Goal: Task Accomplishment & Management: Manage account settings

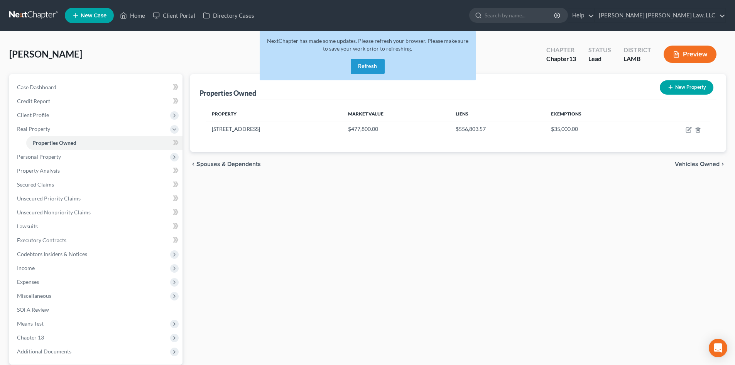
drag, startPoint x: 364, startPoint y: 62, endPoint x: 241, endPoint y: 47, distance: 123.3
click at [364, 62] on button "Refresh" at bounding box center [368, 66] width 34 height 15
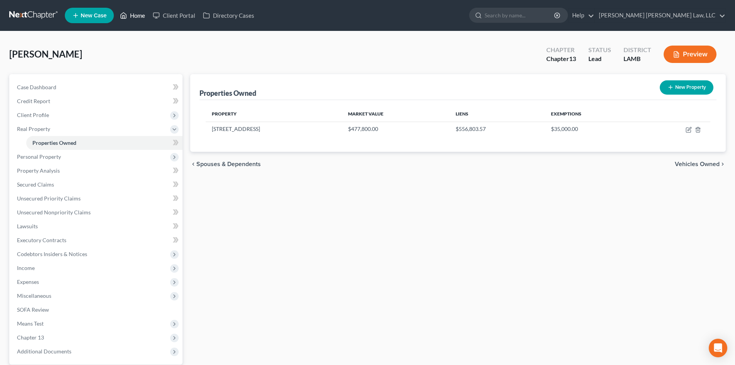
click at [131, 12] on link "Home" at bounding box center [132, 15] width 33 height 14
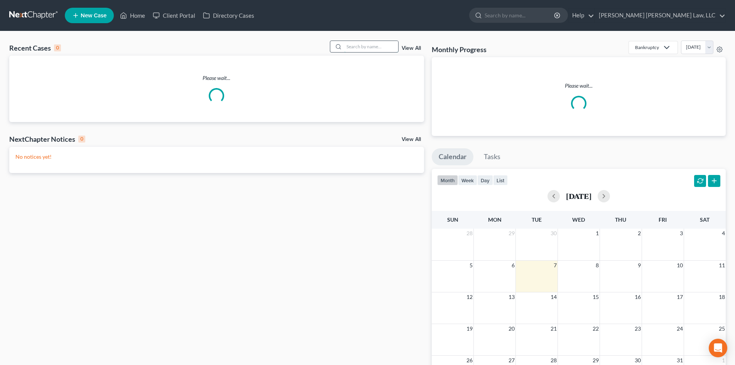
click at [384, 42] on input "search" at bounding box center [371, 46] width 54 height 11
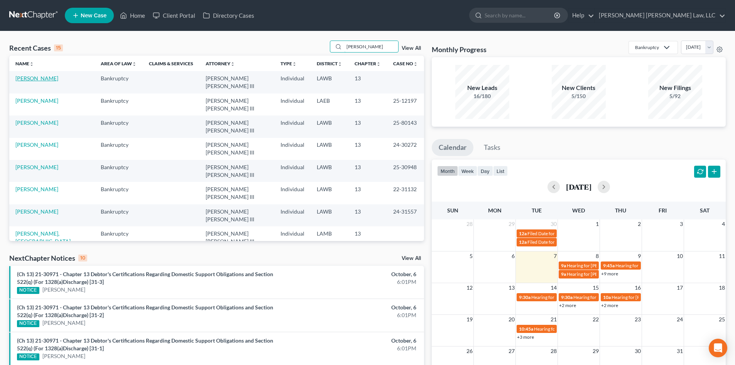
type input "anderson"
click at [53, 78] on link "[PERSON_NAME]" at bounding box center [36, 78] width 43 height 7
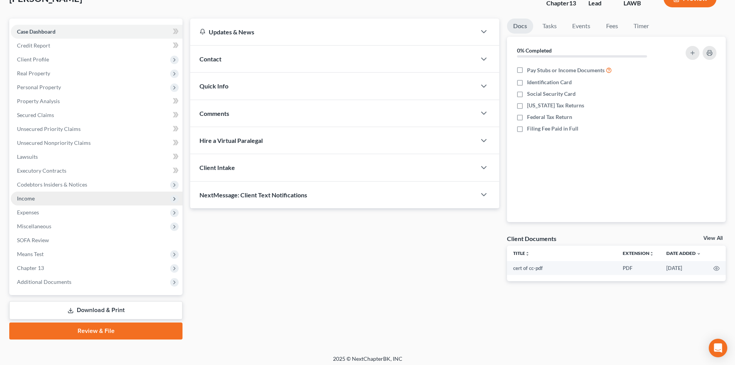
scroll to position [59, 0]
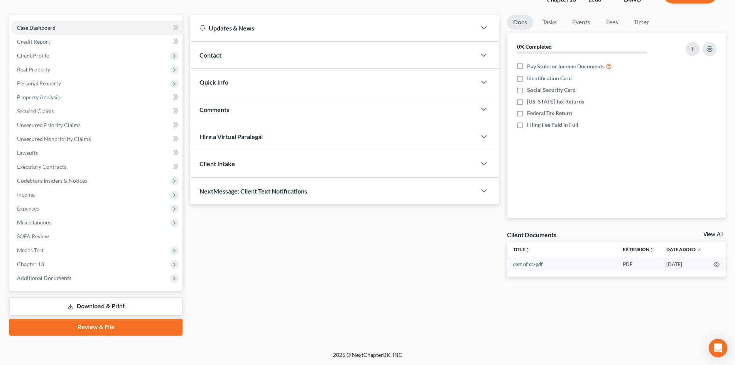
drag, startPoint x: 79, startPoint y: 306, endPoint x: 134, endPoint y: 290, distance: 57.1
click at [79, 306] on link "Download & Print" at bounding box center [95, 306] width 173 height 18
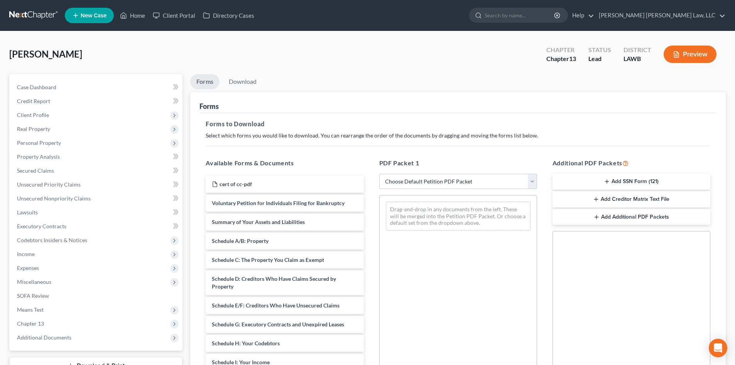
click at [418, 177] on select "Choose Default Petition PDF Packet Complete Bankruptcy Petition (all forms and …" at bounding box center [458, 181] width 158 height 15
select select "0"
click at [379, 174] on select "Choose Default Petition PDF Packet Complete Bankruptcy Petition (all forms and …" at bounding box center [458, 181] width 158 height 15
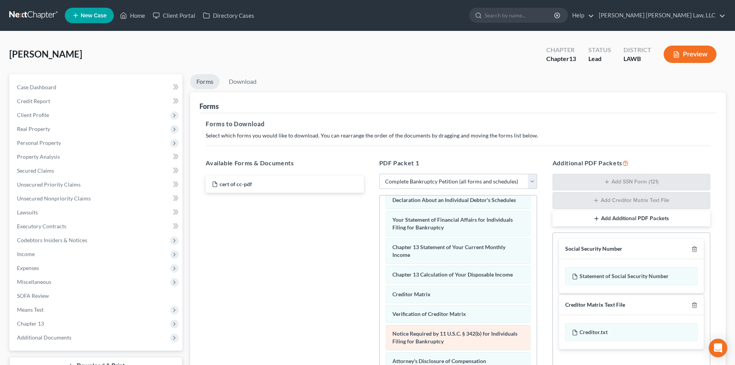
scroll to position [113, 0]
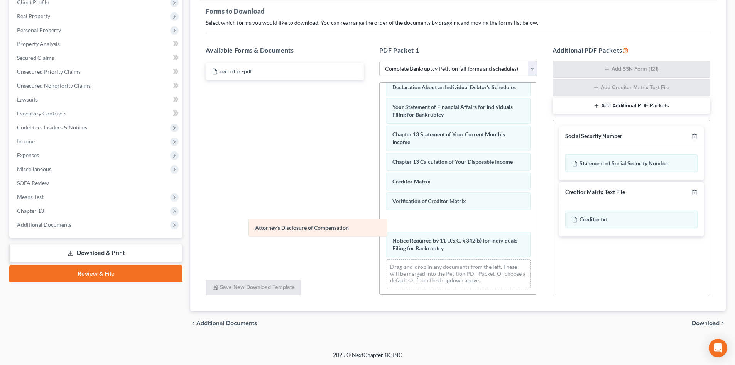
drag, startPoint x: 497, startPoint y: 241, endPoint x: 353, endPoint y: 222, distance: 145.2
click at [380, 222] on div "Attorney's Disclosure of Compensation Voluntary Petition for Individuals Filing…" at bounding box center [458, 73] width 157 height 442
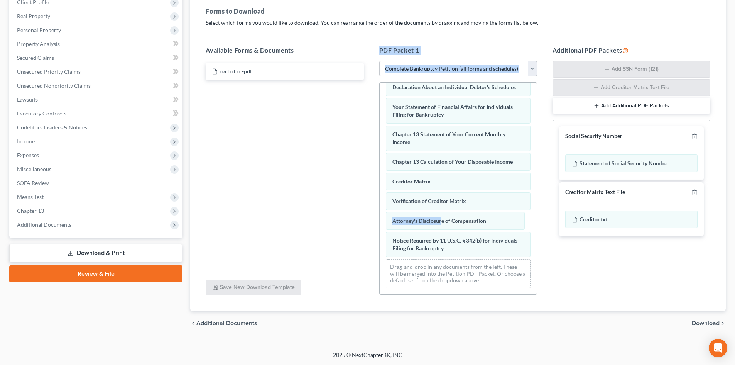
drag, startPoint x: 352, startPoint y: 222, endPoint x: 335, endPoint y: 224, distance: 17.4
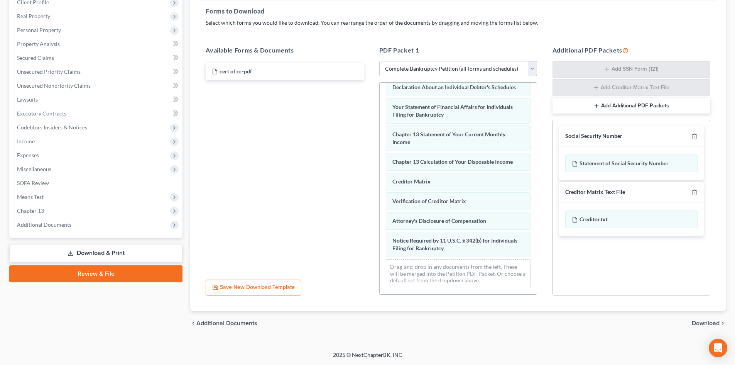
scroll to position [219, 0]
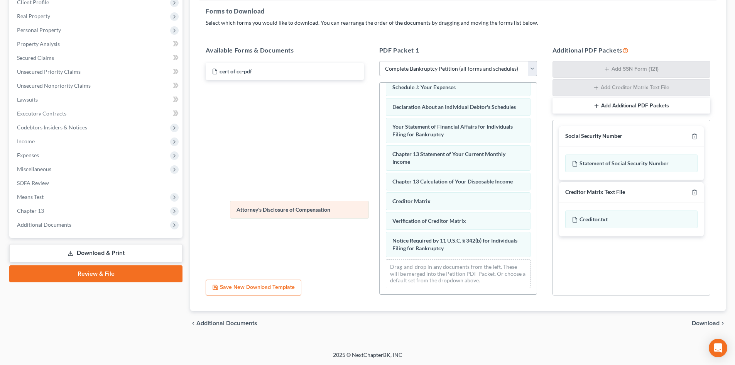
drag, startPoint x: 411, startPoint y: 223, endPoint x: 255, endPoint y: 212, distance: 156.4
click at [380, 212] on div "Attorney's Disclosure of Compensation Voluntary Petition for Individuals Filing…" at bounding box center [458, 83] width 157 height 422
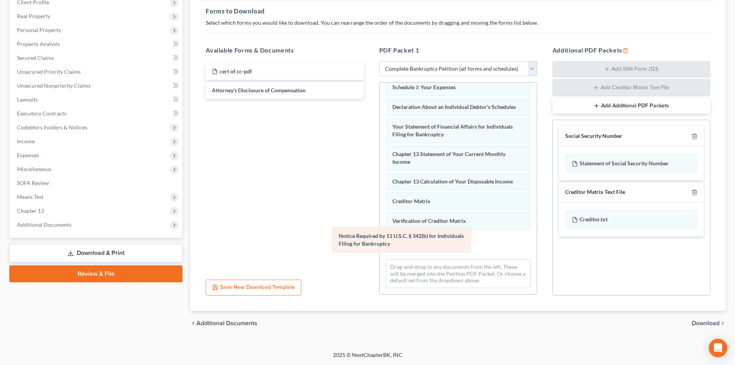
scroll to position [191, 0]
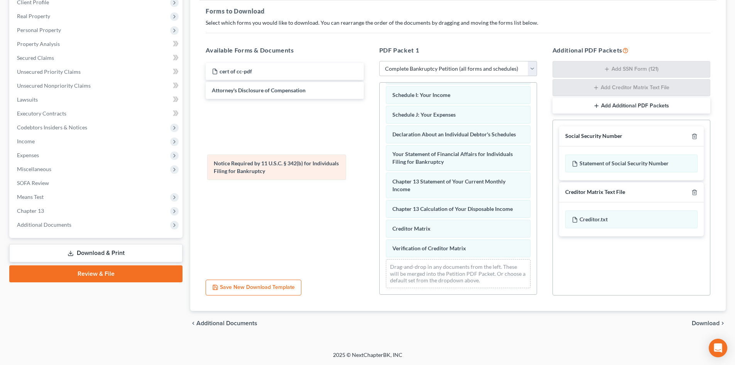
drag, startPoint x: 422, startPoint y: 245, endPoint x: 244, endPoint y: 166, distance: 194.6
click at [380, 167] on div "Notice Required by 11 U.S.C. § 342(b) for Individuals Filing for Bankruptcy Vol…" at bounding box center [458, 96] width 157 height 395
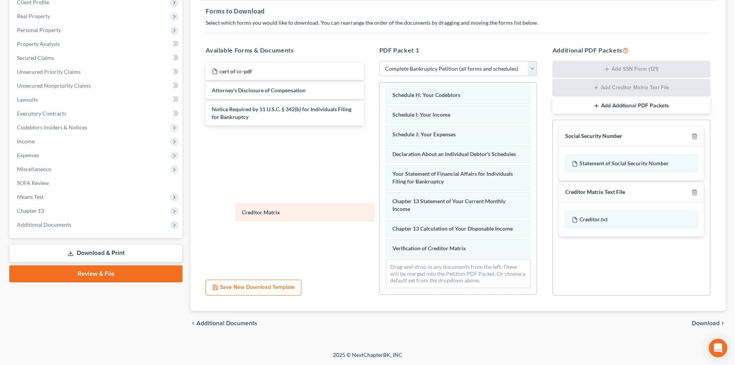
scroll to position [171, 0]
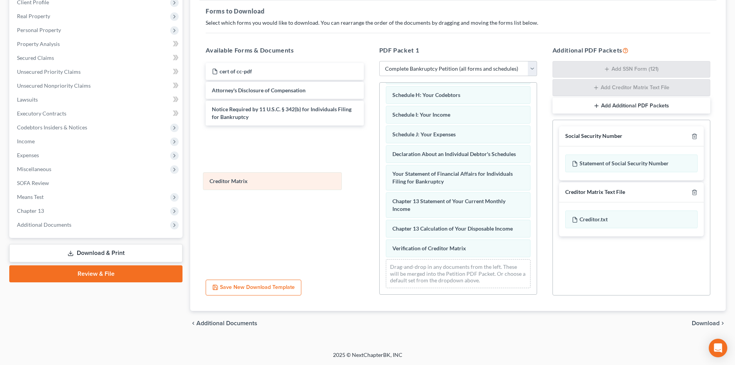
drag, startPoint x: 429, startPoint y: 229, endPoint x: 247, endPoint y: 182, distance: 187.8
click at [380, 182] on div "Creditor Matrix Voluntary Petition for Individuals Filing for Bankruptcy Summar…" at bounding box center [458, 106] width 157 height 375
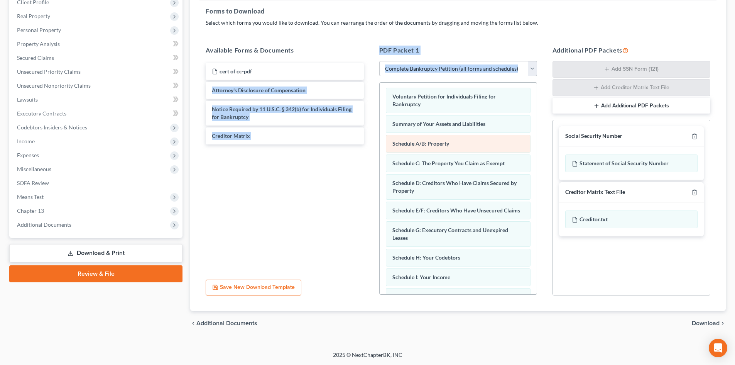
scroll to position [0, 0]
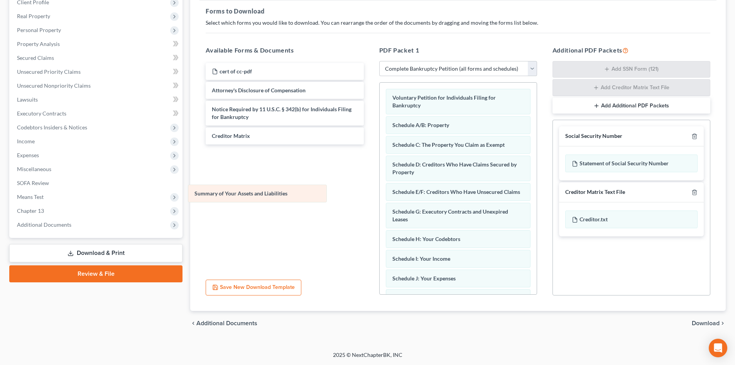
drag, startPoint x: 481, startPoint y: 125, endPoint x: 283, endPoint y: 194, distance: 209.5
click at [380, 194] on div "Summary of Your Assets and Liabilities Voluntary Petition for Individuals Filin…" at bounding box center [458, 261] width 157 height 356
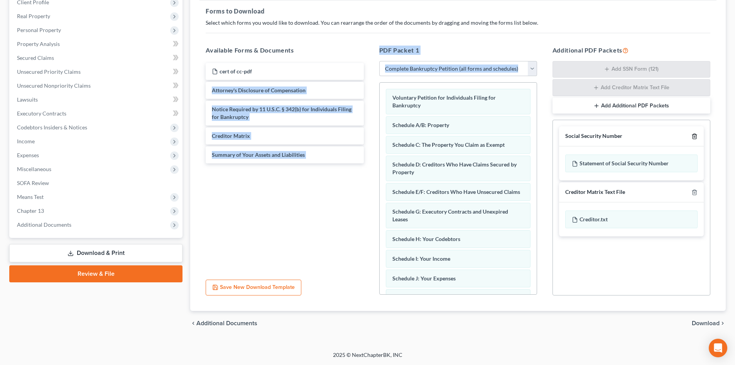
click at [695, 137] on line "button" at bounding box center [695, 137] width 0 height 2
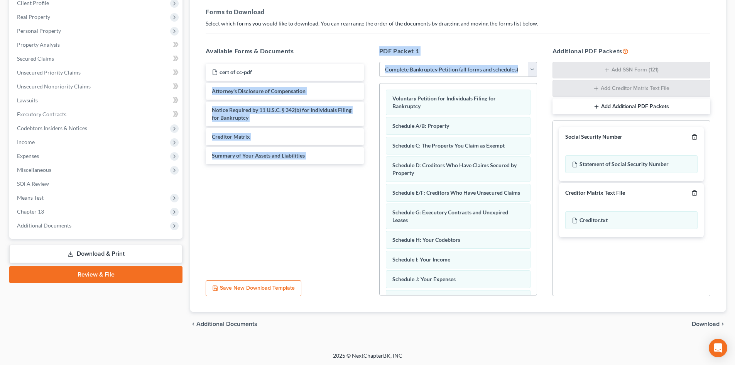
click at [695, 193] on line "button" at bounding box center [695, 194] width 0 height 2
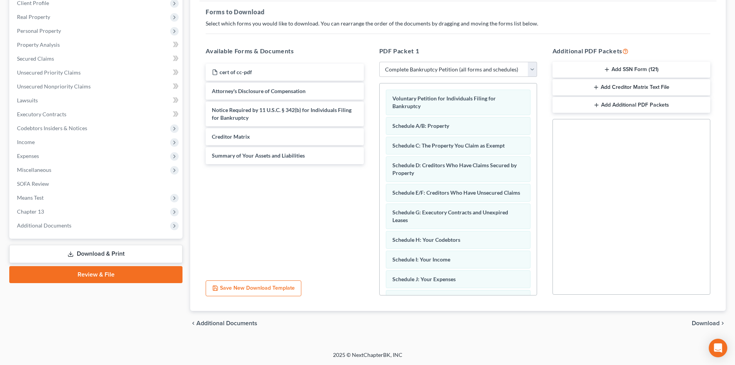
click at [708, 329] on div "chevron_left Additional Documents Download chevron_right" at bounding box center [458, 323] width 536 height 25
click at [708, 326] on span "Download" at bounding box center [706, 323] width 28 height 6
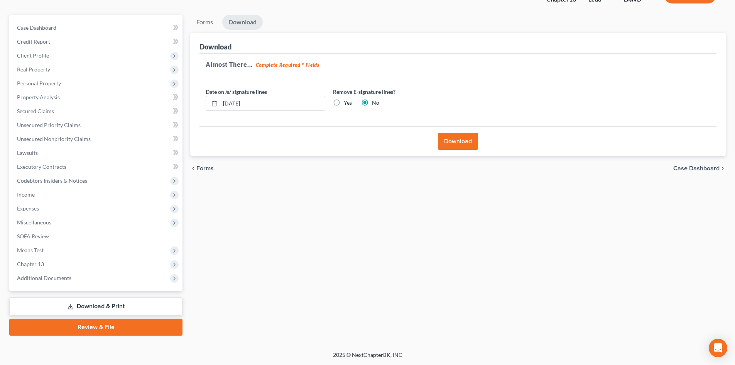
scroll to position [59, 0]
click at [470, 145] on button "Download" at bounding box center [458, 141] width 40 height 17
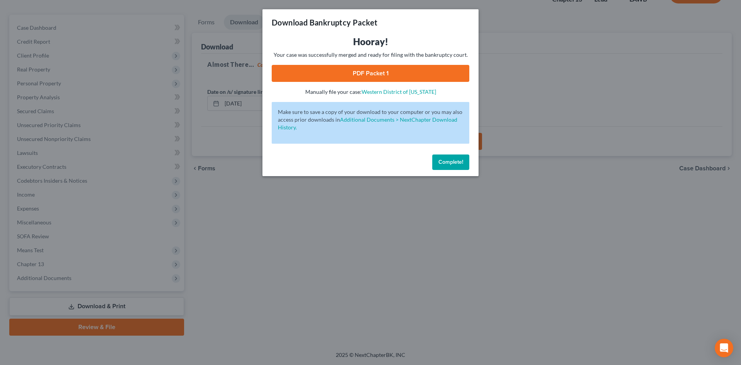
click at [416, 71] on link "PDF Packet 1" at bounding box center [371, 73] width 198 height 17
click at [436, 156] on button "Complete!" at bounding box center [450, 161] width 37 height 15
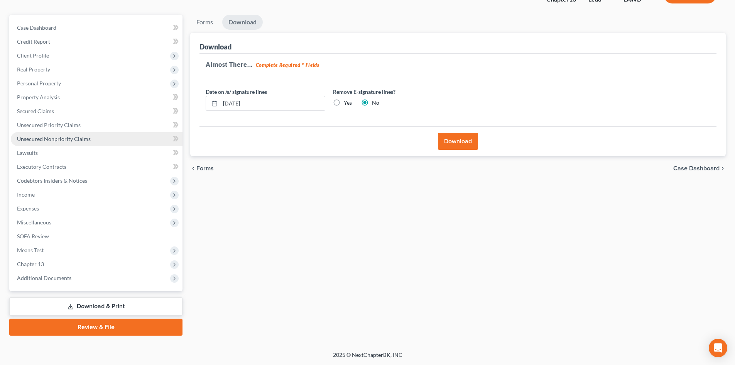
click at [97, 139] on link "Unsecured Nonpriority Claims" at bounding box center [97, 139] width 172 height 14
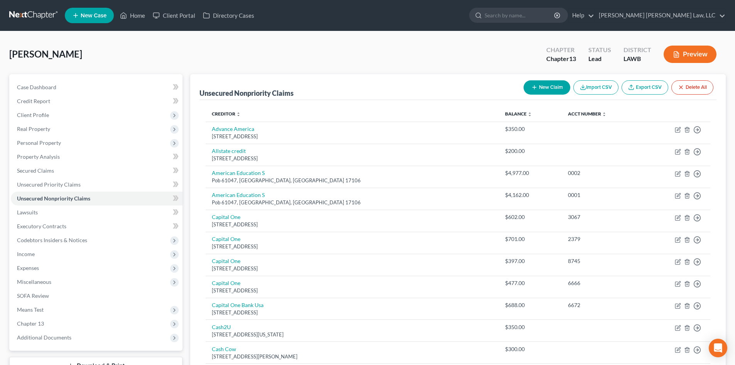
click at [540, 85] on button "New Claim" at bounding box center [547, 87] width 47 height 14
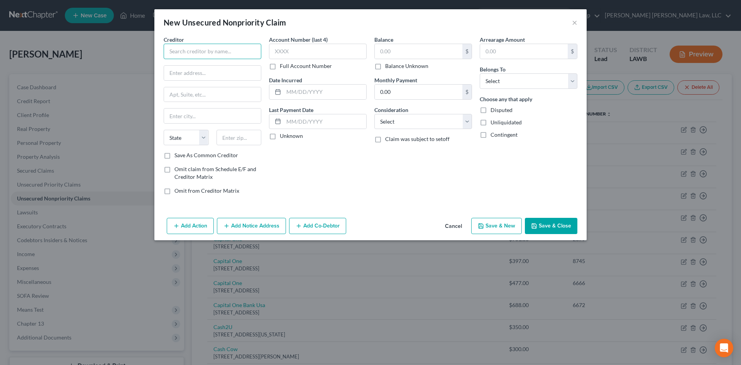
click at [239, 48] on input "text" at bounding box center [213, 51] width 98 height 15
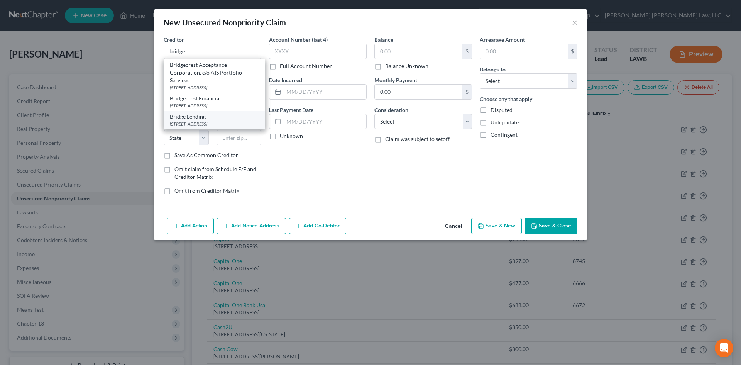
click at [236, 119] on div "Bridge Lending" at bounding box center [214, 117] width 89 height 8
type input "Bridge Lending"
type input "PO Box 481"
type input "Lac Du Flambeau"
select select "52"
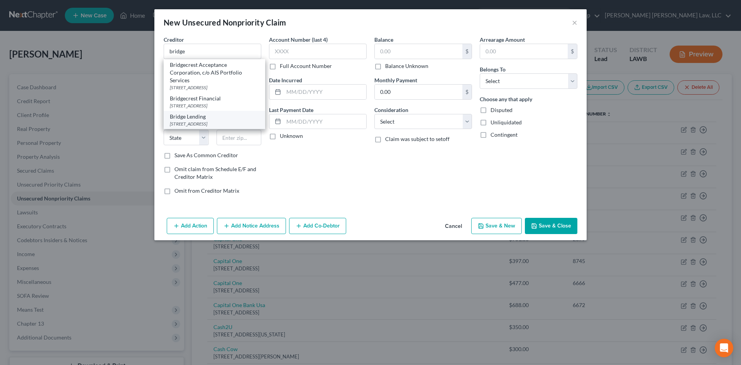
type input "54538"
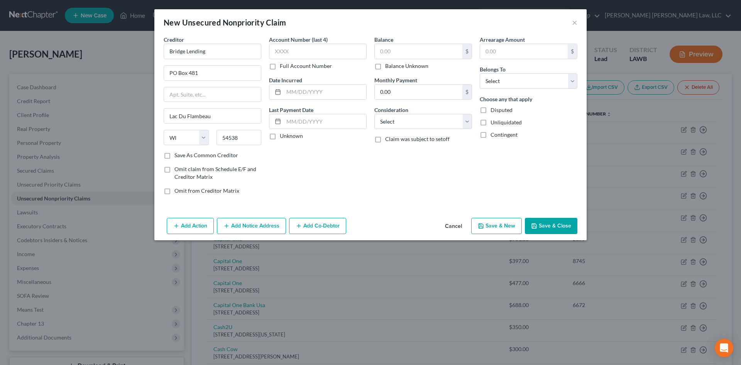
click at [457, 225] on button "Cancel" at bounding box center [453, 226] width 29 height 15
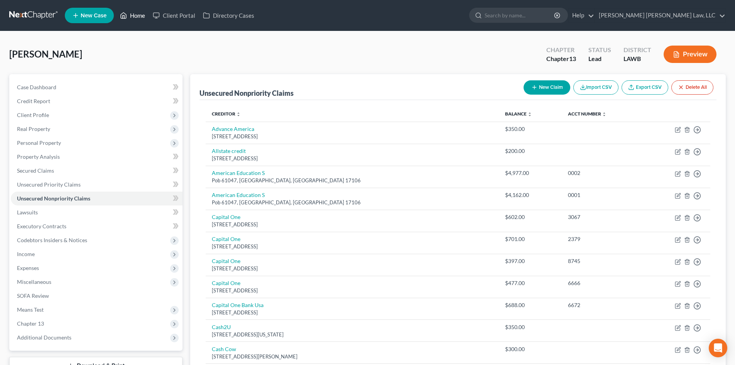
click at [128, 18] on link "Home" at bounding box center [132, 15] width 33 height 14
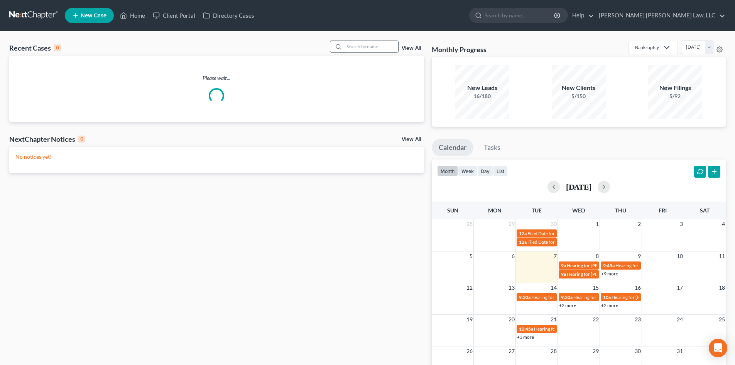
click at [359, 49] on input "search" at bounding box center [371, 46] width 54 height 11
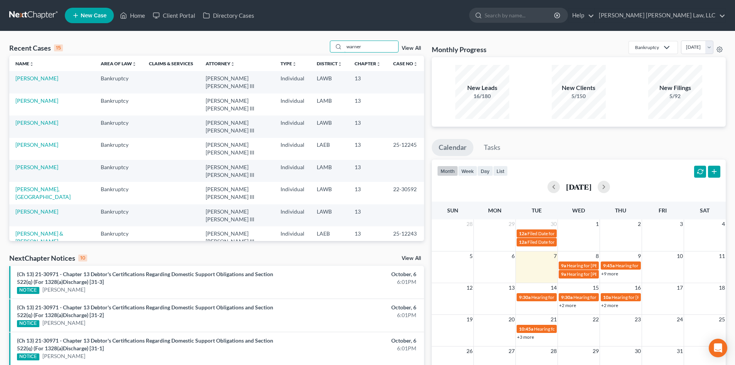
drag, startPoint x: 371, startPoint y: 44, endPoint x: 329, endPoint y: 49, distance: 42.0
click at [329, 49] on div "Recent Cases 15 warner View All" at bounding box center [216, 48] width 415 height 15
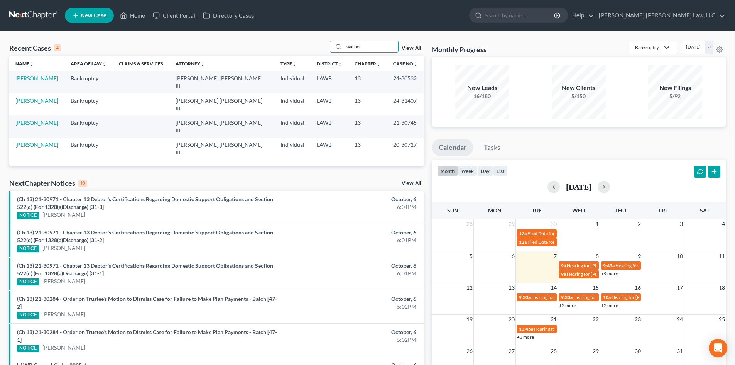
type input "warner"
click at [44, 79] on link "[PERSON_NAME]" at bounding box center [36, 78] width 43 height 7
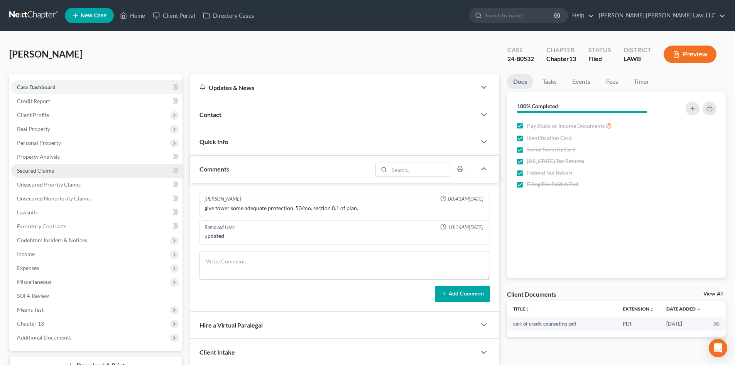
click at [106, 166] on link "Secured Claims" at bounding box center [97, 171] width 172 height 14
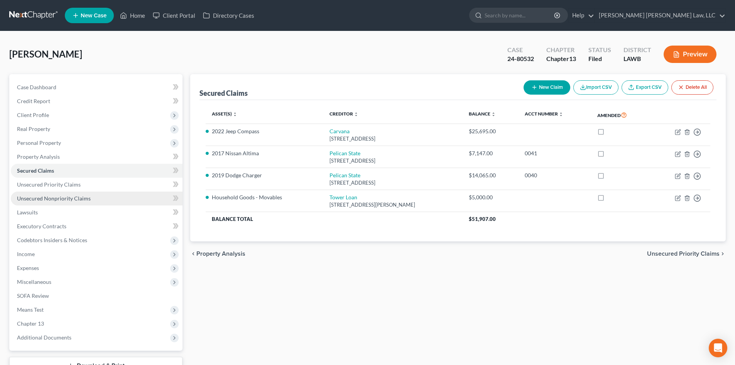
click at [105, 195] on link "Unsecured Nonpriority Claims" at bounding box center [97, 198] width 172 height 14
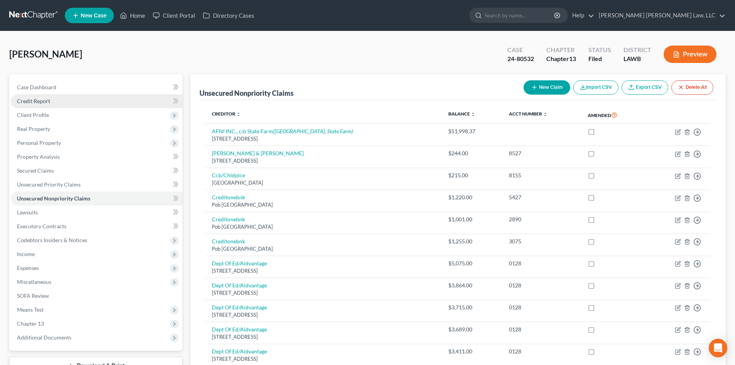
click at [95, 105] on link "Credit Report" at bounding box center [97, 101] width 172 height 14
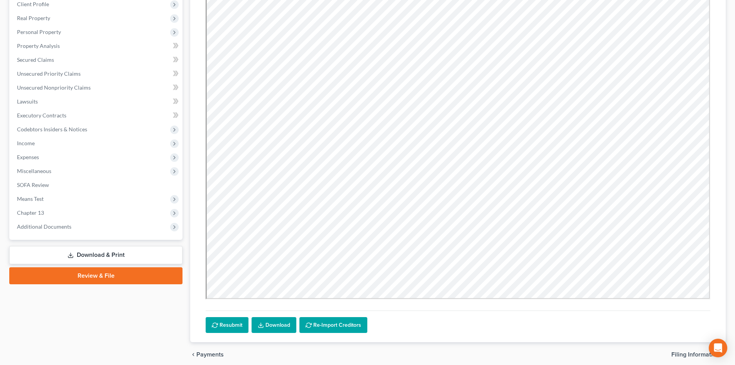
scroll to position [116, 0]
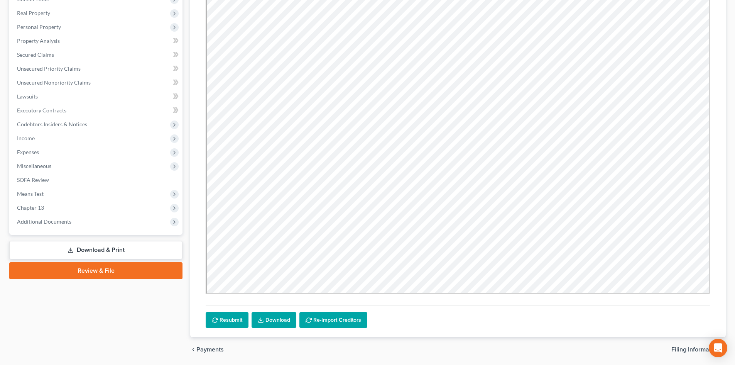
click at [469, 348] on div "chevron_left Payments Filing Information chevron_right" at bounding box center [458, 349] width 536 height 25
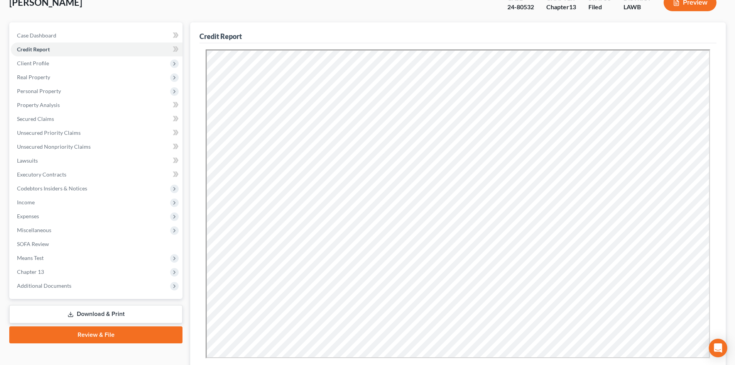
scroll to position [0, 0]
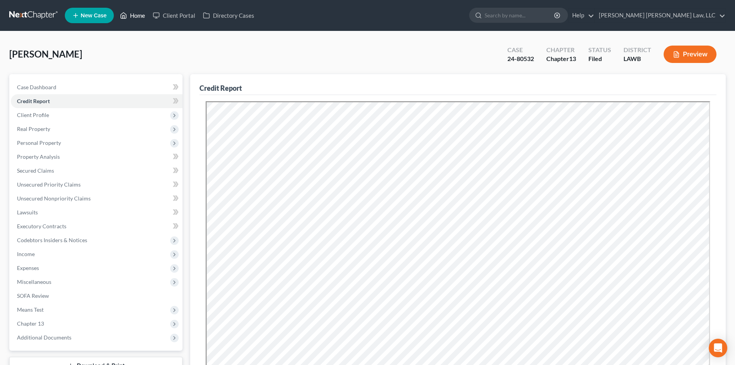
click at [140, 15] on link "Home" at bounding box center [132, 15] width 33 height 14
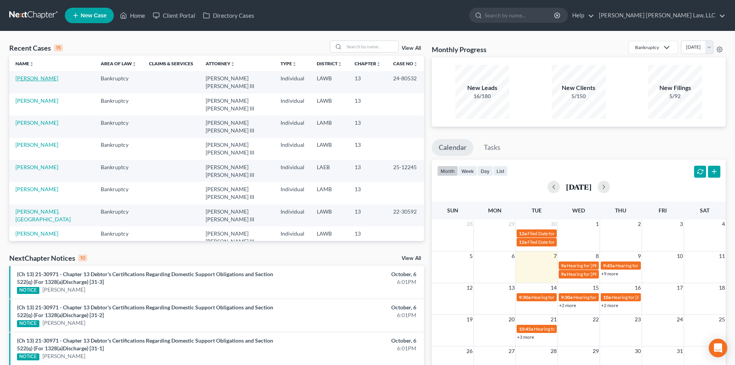
click at [43, 77] on link "[PERSON_NAME]" at bounding box center [36, 78] width 43 height 7
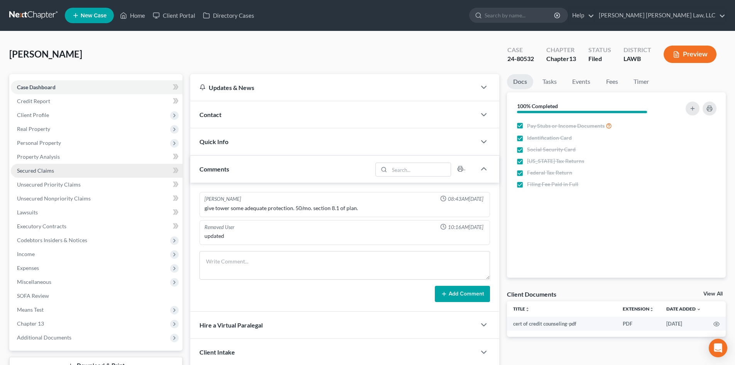
click at [86, 175] on link "Secured Claims" at bounding box center [97, 171] width 172 height 14
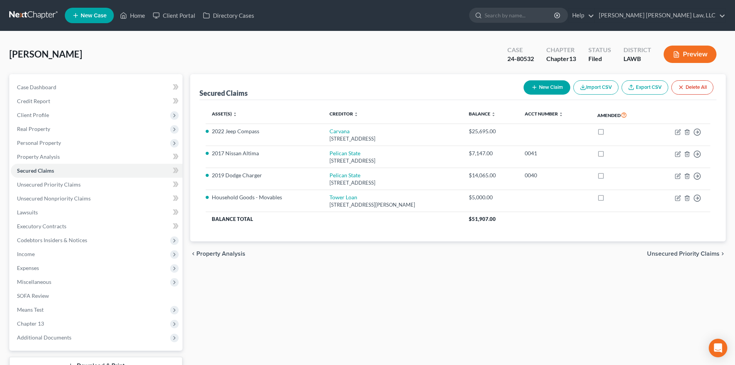
click at [683, 56] on button "Preview" at bounding box center [690, 54] width 53 height 17
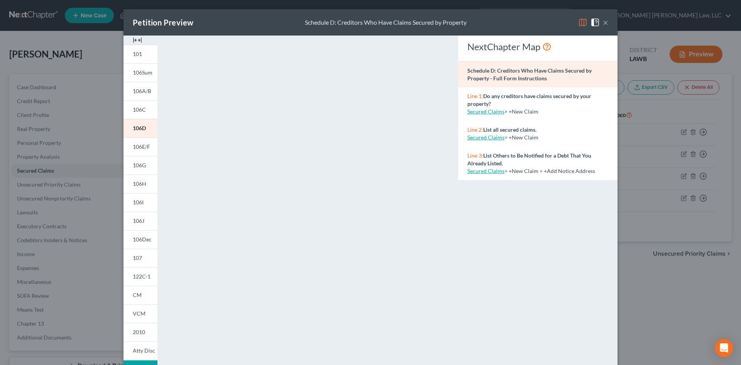
click at [625, 154] on div "Petition Preview Schedule D: Creditors Who Have Claims Secured by Property × 10…" at bounding box center [370, 182] width 741 height 365
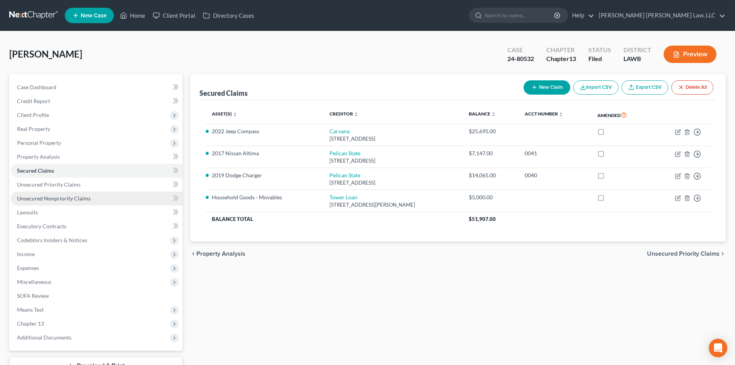
click at [125, 202] on link "Unsecured Nonpriority Claims" at bounding box center [97, 198] width 172 height 14
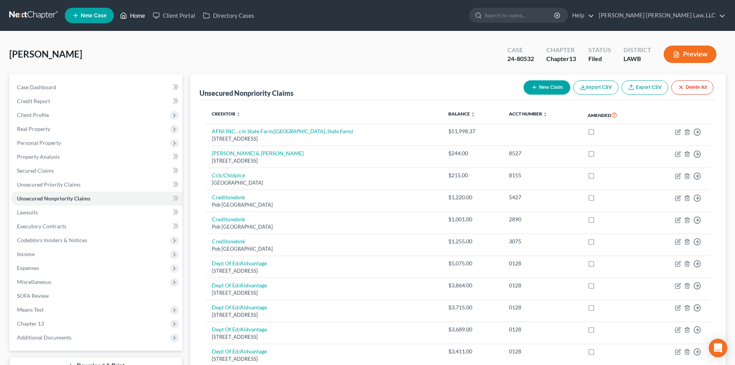
click at [139, 13] on link "Home" at bounding box center [132, 15] width 33 height 14
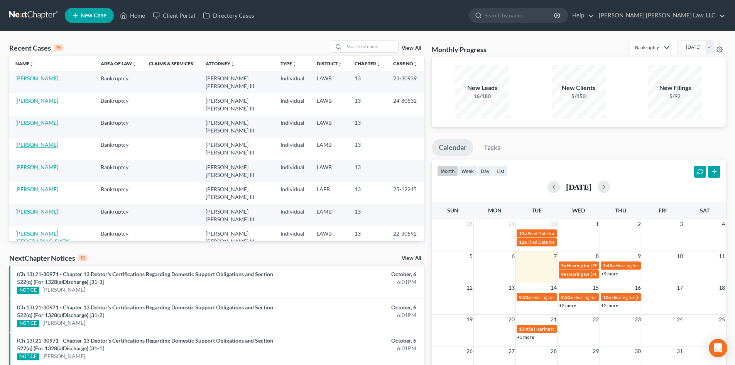
click at [39, 141] on link "[PERSON_NAME]" at bounding box center [36, 144] width 43 height 7
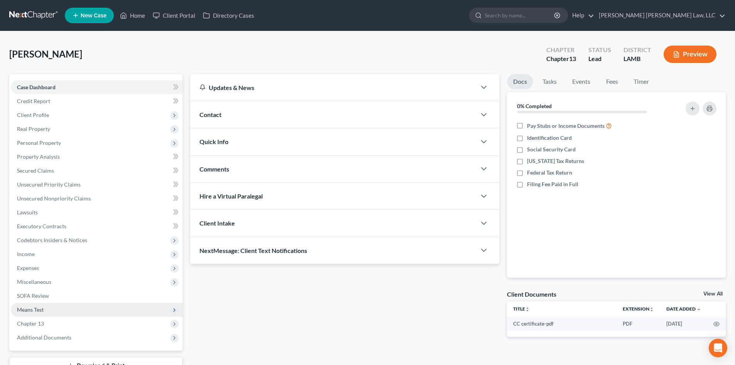
click at [54, 317] on span "Chapter 13" at bounding box center [97, 324] width 172 height 14
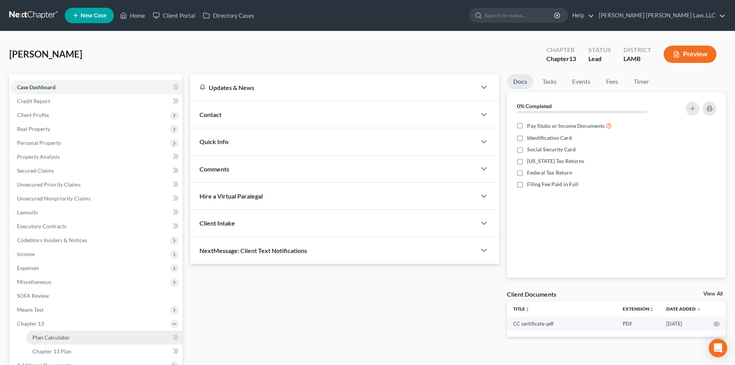
click at [59, 338] on span "Plan Calculator" at bounding box center [50, 337] width 37 height 7
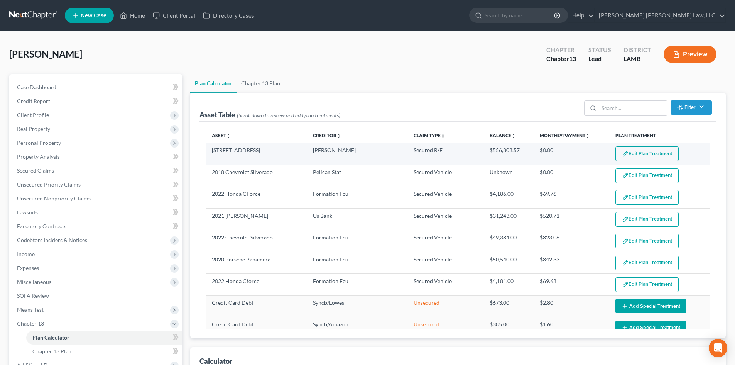
select select "59"
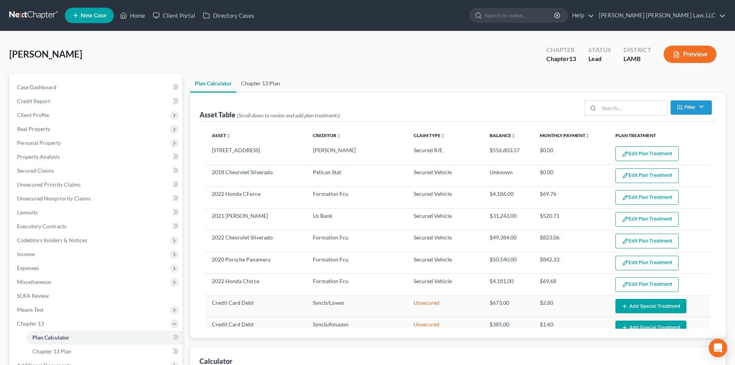
click at [274, 83] on link "Chapter 13 Plan" at bounding box center [261, 83] width 48 height 19
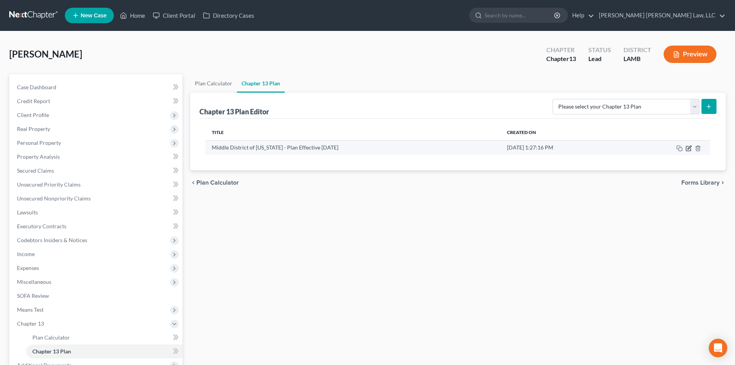
click at [688, 148] on icon "button" at bounding box center [689, 147] width 3 height 3
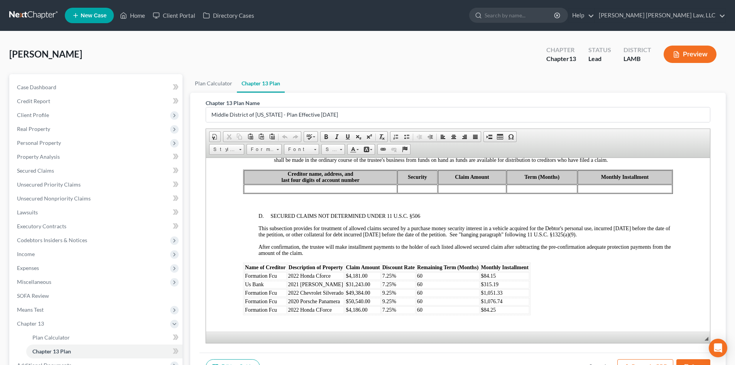
scroll to position [1042, 0]
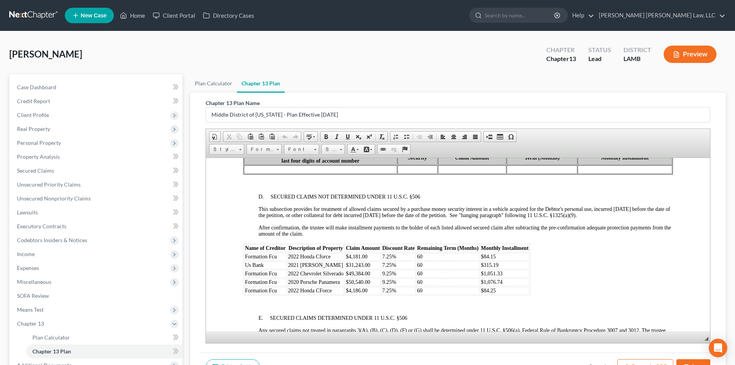
click at [432, 257] on td "60" at bounding box center [448, 256] width 63 height 8
click at [440, 258] on td "60" at bounding box center [448, 256] width 63 height 8
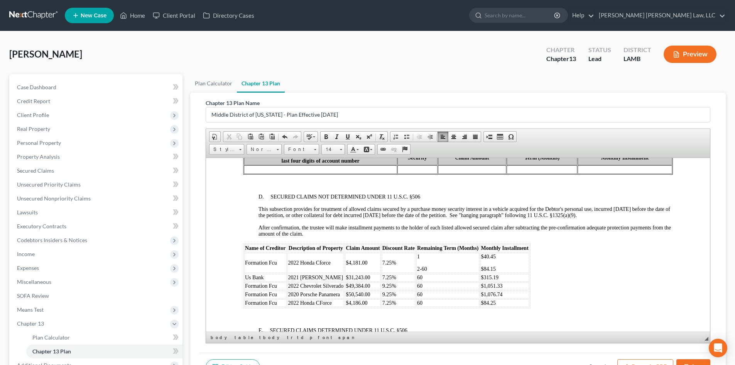
click at [445, 276] on td "60" at bounding box center [448, 277] width 63 height 8
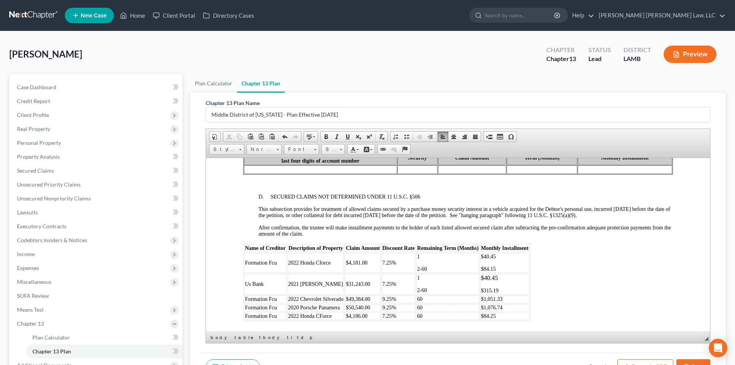
click at [441, 301] on td "60" at bounding box center [448, 299] width 63 height 8
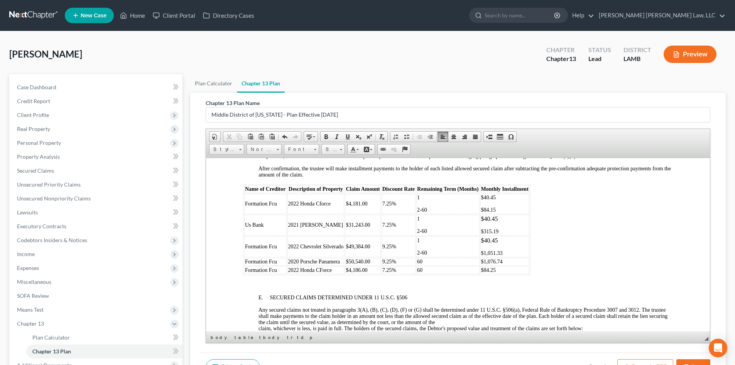
scroll to position [1120, 0]
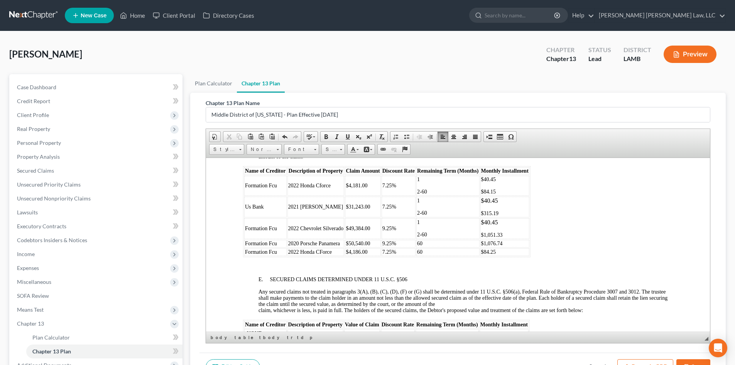
click at [441, 244] on td "60" at bounding box center [448, 243] width 63 height 8
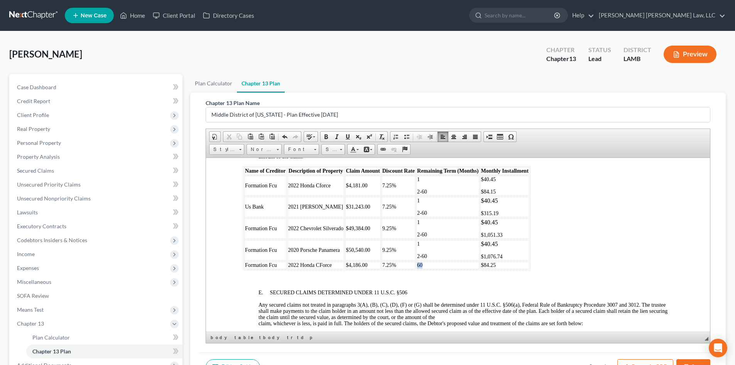
drag, startPoint x: 435, startPoint y: 266, endPoint x: 412, endPoint y: 266, distance: 23.6
click at [412, 266] on tr "Formation Fcu 2022 Honda CForce $4,186.00 7.25% 60 $84.25" at bounding box center [386, 265] width 285 height 8
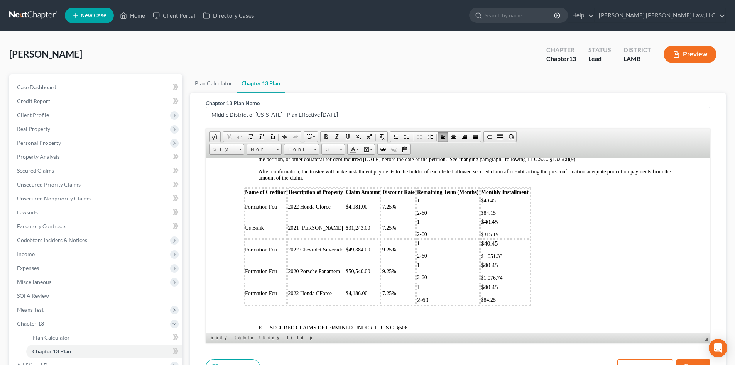
scroll to position [1081, 0]
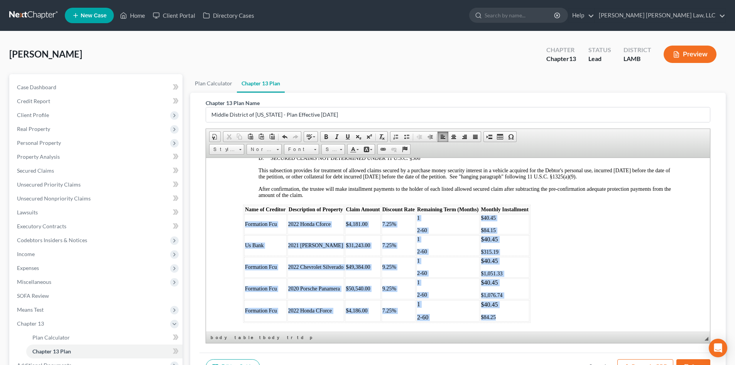
drag, startPoint x: 244, startPoint y: 223, endPoint x: 512, endPoint y: 314, distance: 282.6
click at [512, 314] on tbody "Formation Fcu 2022 Honda Cforce $4,181.00 7.25% 1 2-60 $40.45 $84.15 Us Bank 20…" at bounding box center [386, 267] width 285 height 107
copy tbody "Formation Fcu 2022 Honda Cforce $4,181.00 7.25% 1 2-60 $40.45 $84.15 Us Bank 20…"
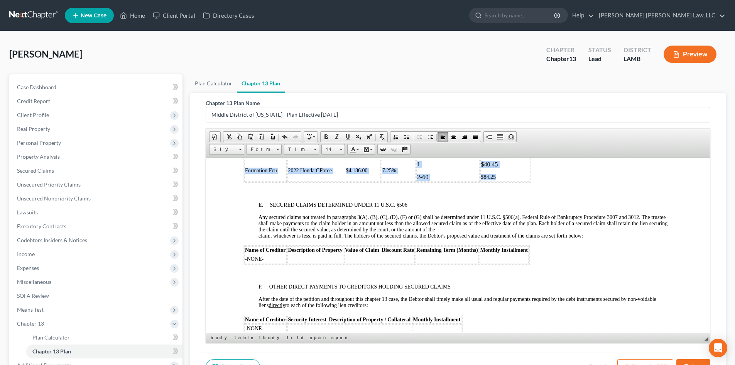
scroll to position [1274, 0]
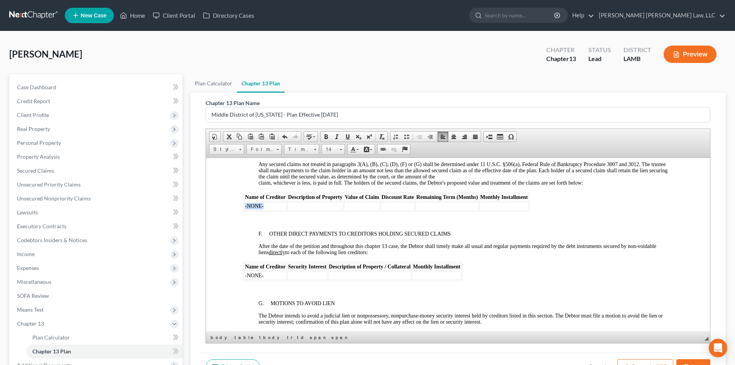
drag, startPoint x: 276, startPoint y: 205, endPoint x: 244, endPoint y: 207, distance: 32.4
click at [244, 207] on table "Name of Creditor Description of Property Value of Claim Discount Rate Remaining…" at bounding box center [386, 201] width 287 height 19
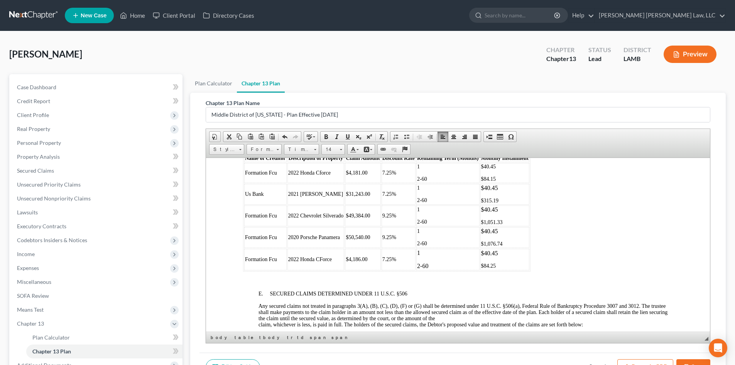
scroll to position [1120, 0]
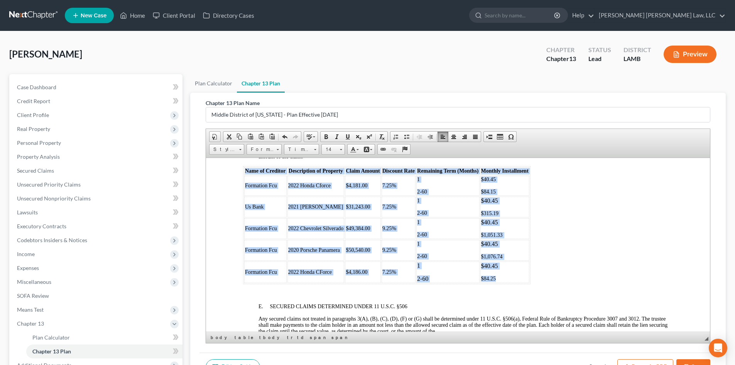
drag, startPoint x: 244, startPoint y: 171, endPoint x: 505, endPoint y: 283, distance: 284.1
click at [505, 283] on table "Name of Creditor Description of Property Claim Amount Discount Rate Remaining T…" at bounding box center [387, 225] width 288 height 118
copy table "Name of Creditor Description of Property Claim Amount Discount Rate Remaining T…"
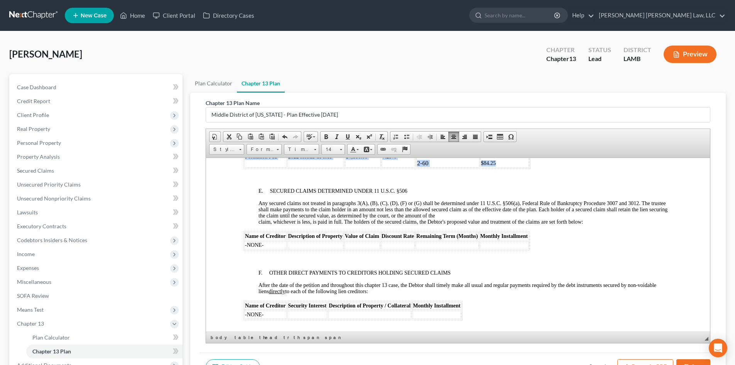
scroll to position [1235, 0]
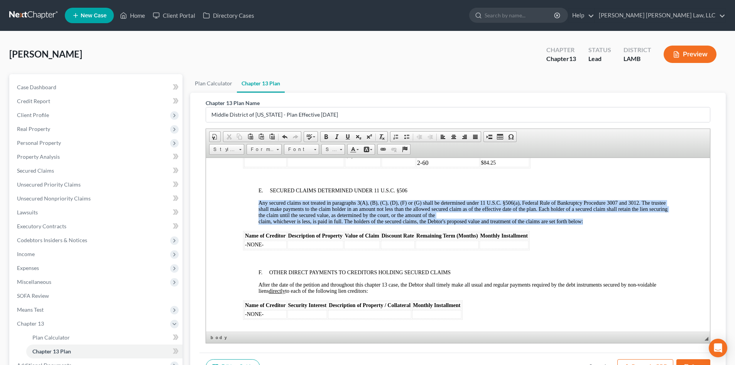
drag, startPoint x: 242, startPoint y: 234, endPoint x: 530, endPoint y: 244, distance: 288.9
click at [530, 244] on html "UNITED STATES BANKRUPTCY COURT MIDDLE DISTRICT OF LOUISIANA CHAPTER 13 PLAN AND…" at bounding box center [458, 104] width 504 height 2364
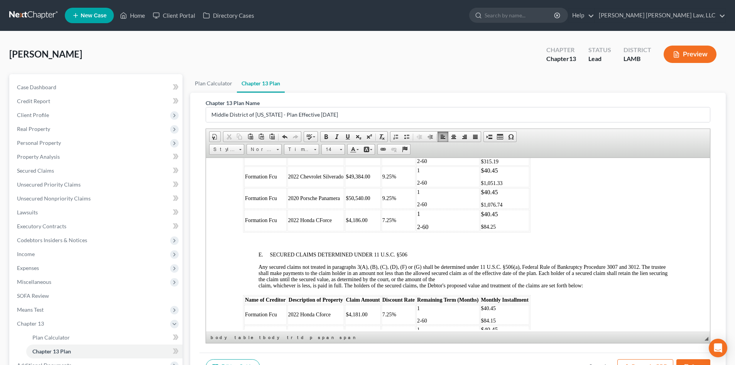
scroll to position [1158, 0]
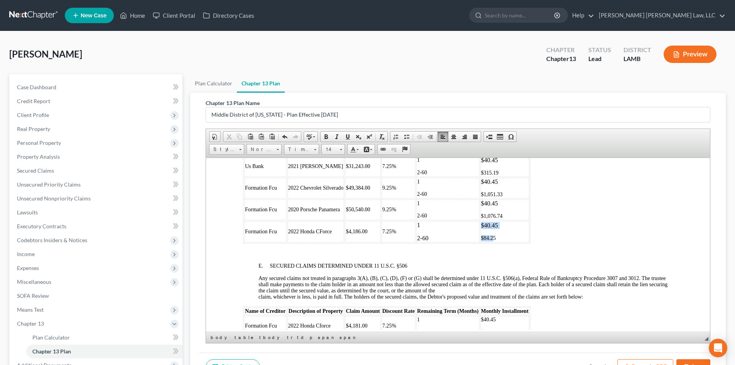
drag, startPoint x: 494, startPoint y: 242, endPoint x: 428, endPoint y: 231, distance: 66.9
click at [428, 231] on table "Name of Creditor Description of Property Claim Amount Discount Rate Remaining T…" at bounding box center [387, 184] width 288 height 118
click at [506, 228] on p "$40.45" at bounding box center [504, 225] width 47 height 7
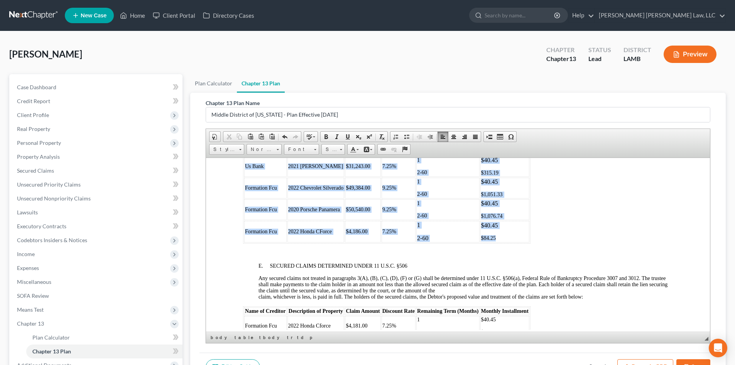
drag, startPoint x: 507, startPoint y: 238, endPoint x: 246, endPoint y: 167, distance: 270.7
click at [246, 167] on tbody "Formation Fcu 2022 Honda Cforce $4,181.00 7.25% 1 2-60 $40.45 $84.15 Us Bank 20…" at bounding box center [386, 188] width 285 height 107
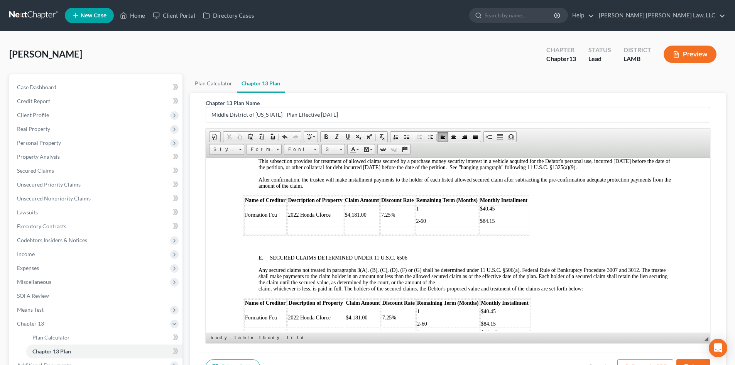
scroll to position [1081, 0]
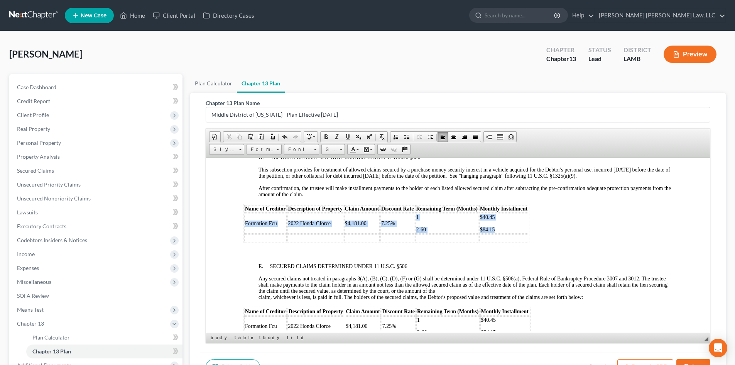
drag, startPoint x: 497, startPoint y: 227, endPoint x: 243, endPoint y: 222, distance: 254.1
click at [243, 222] on table "Name of Creditor Description of Property Claim Amount Discount Rate Remaining T…" at bounding box center [386, 223] width 286 height 40
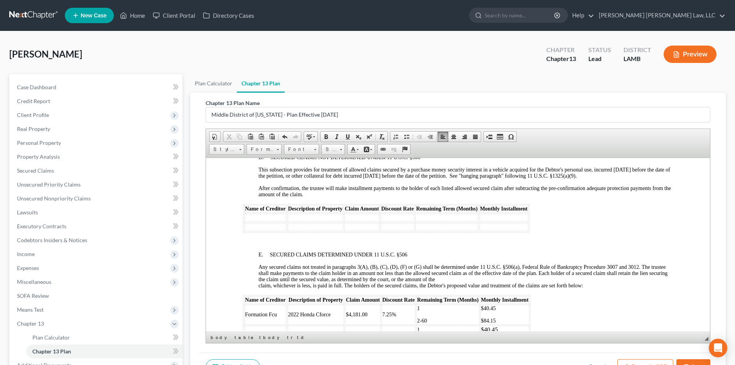
click at [326, 227] on td at bounding box center [316, 226] width 56 height 8
click at [274, 227] on td at bounding box center [265, 226] width 42 height 8
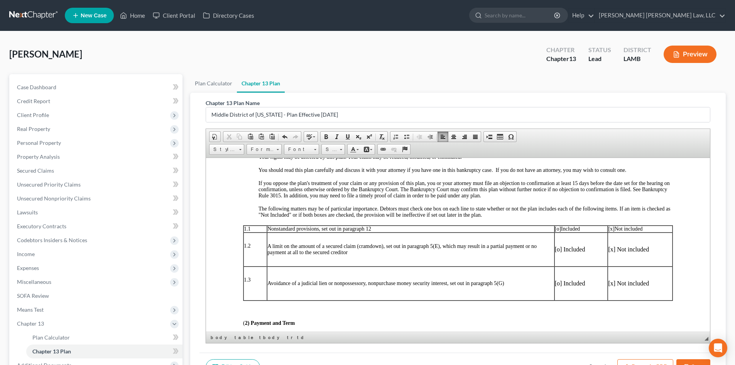
scroll to position [116, 0]
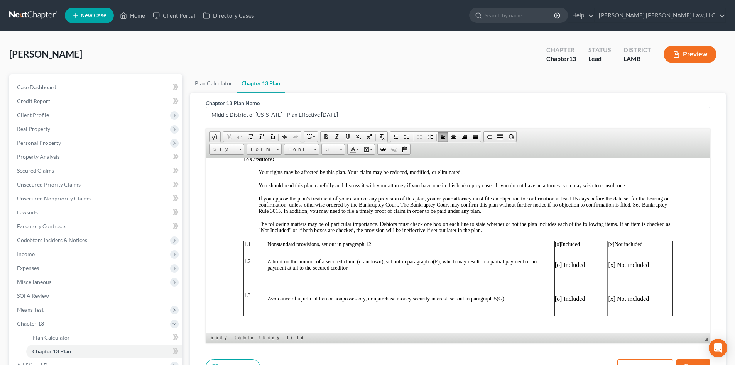
click at [691, 359] on button "Save" at bounding box center [694, 367] width 34 height 16
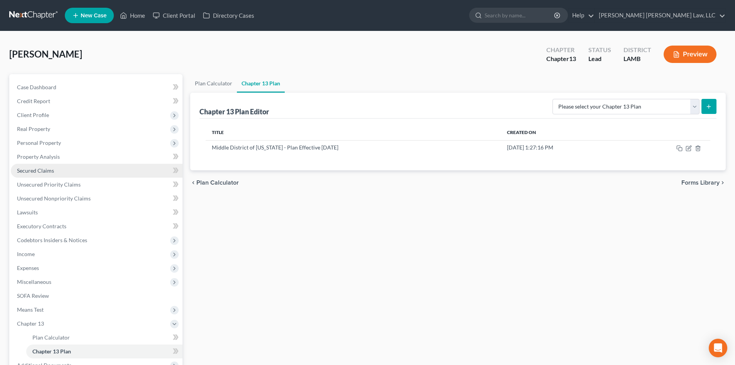
click at [87, 171] on link "Secured Claims" at bounding box center [97, 171] width 172 height 14
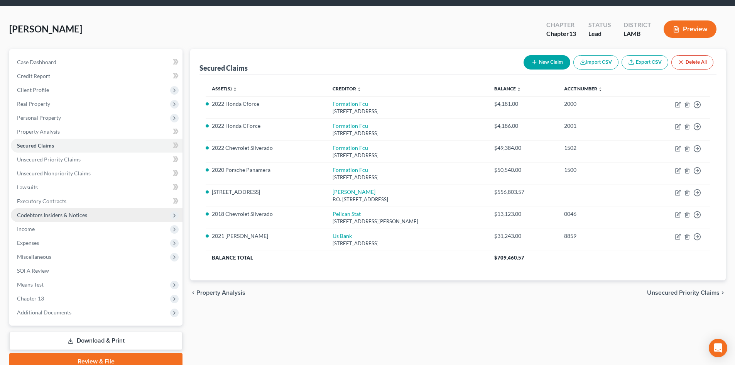
scroll to position [39, 0]
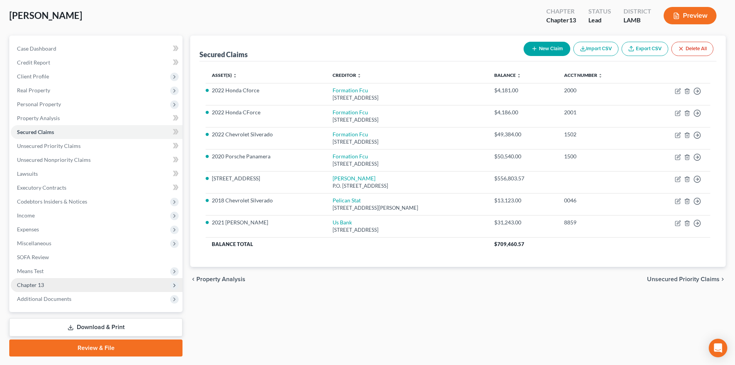
click at [70, 279] on span "Chapter 13" at bounding box center [97, 285] width 172 height 14
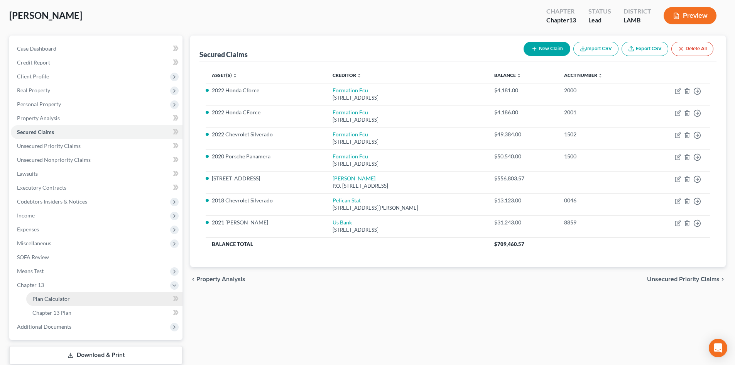
click at [71, 297] on link "Plan Calculator" at bounding box center [104, 299] width 156 height 14
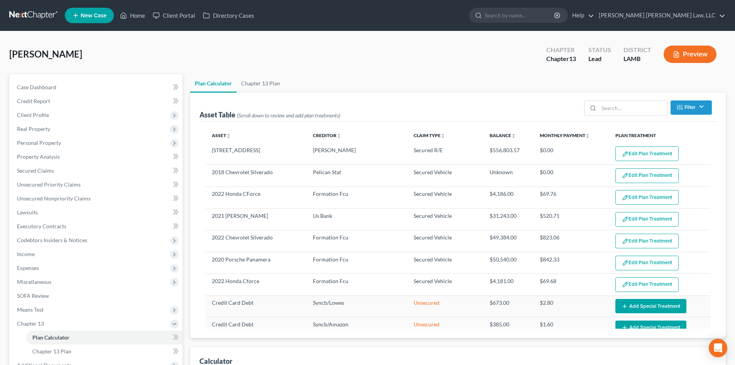
select select "59"
click at [651, 149] on button "Edit Plan Treatment" at bounding box center [647, 153] width 63 height 15
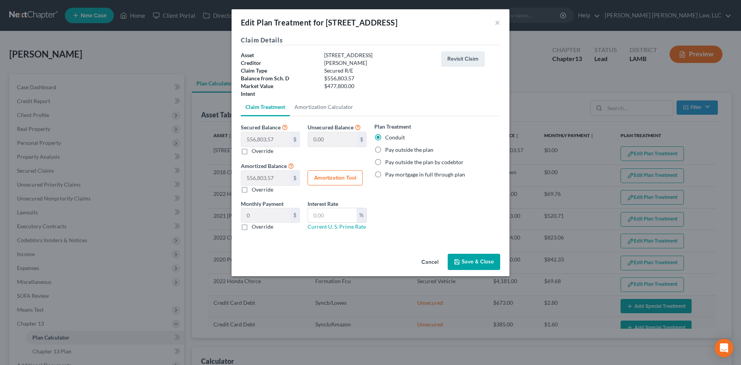
click at [483, 261] on button "Save & Close" at bounding box center [474, 262] width 53 height 16
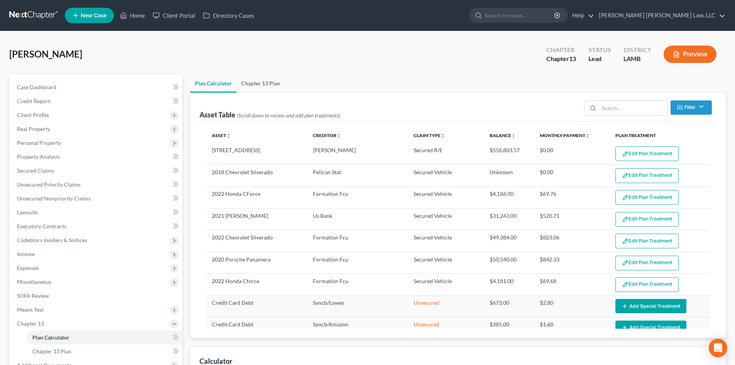
click at [260, 82] on link "Chapter 13 Plan" at bounding box center [261, 83] width 48 height 19
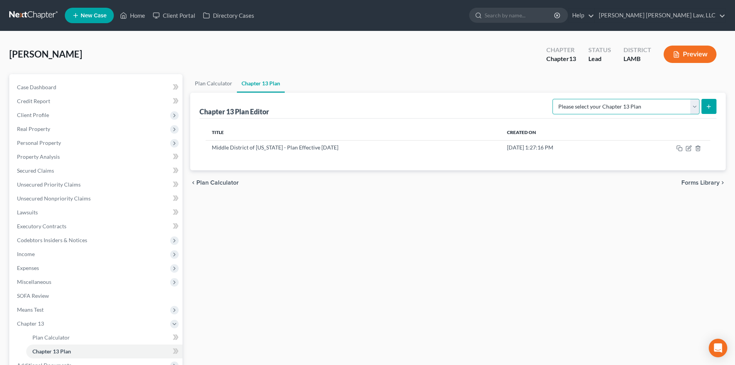
click at [667, 108] on select "Please select your Chapter 13 Plan Middle District of Louisiana - Plan Effectiv…" at bounding box center [626, 106] width 147 height 15
select select "0"
click at [557, 99] on select "Please select your Chapter 13 Plan Middle District of Louisiana - Plan Effectiv…" at bounding box center [626, 106] width 147 height 15
click at [704, 102] on button "submit" at bounding box center [709, 106] width 15 height 15
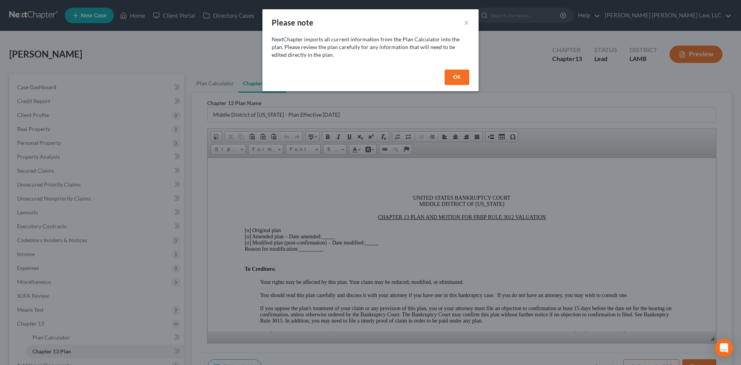
click at [457, 73] on button "OK" at bounding box center [457, 76] width 25 height 15
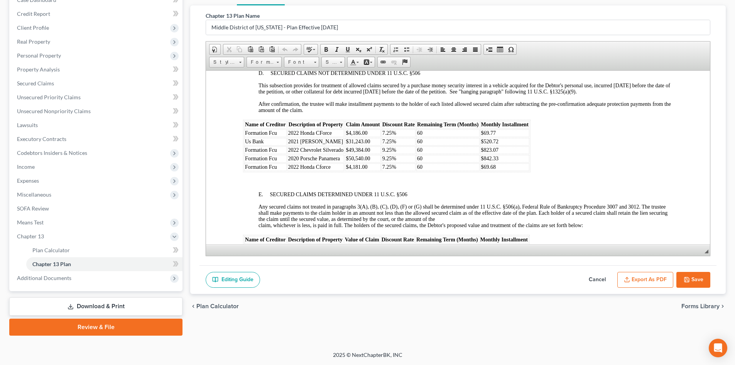
scroll to position [1158, 0]
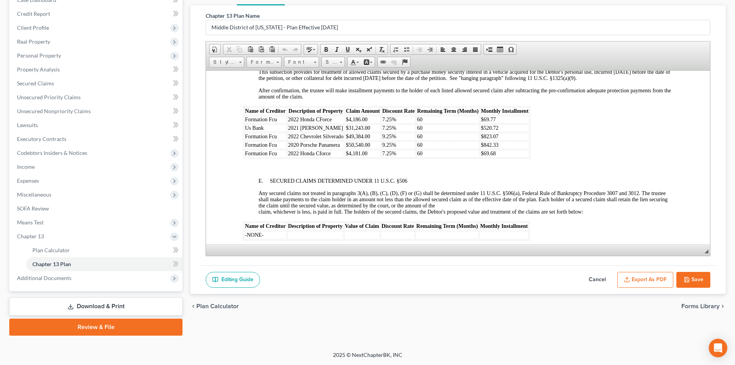
click at [596, 277] on button "Cancel" at bounding box center [598, 280] width 34 height 16
select select "0"
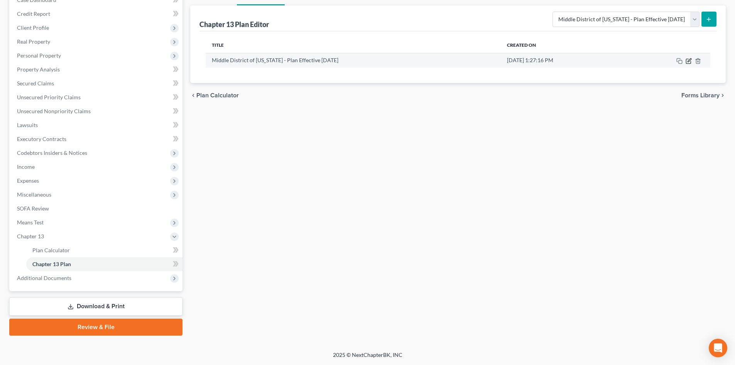
click at [688, 61] on icon "button" at bounding box center [689, 61] width 6 height 6
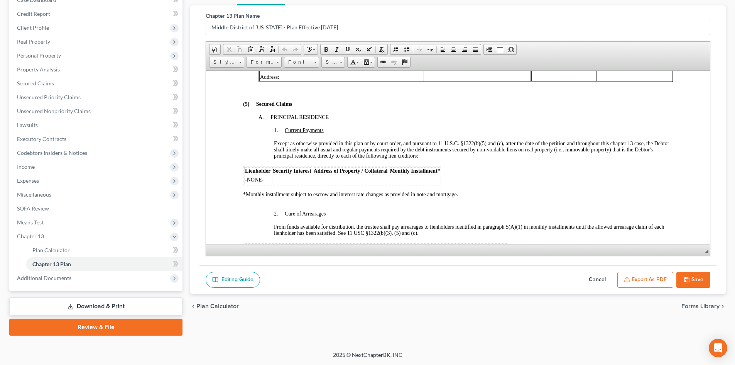
scroll to position [695, 0]
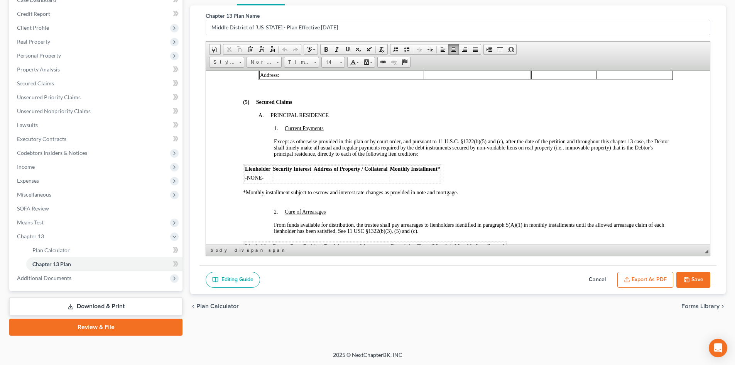
click at [272, 176] on td at bounding box center [292, 177] width 40 height 8
click at [267, 176] on td "-NONE-" at bounding box center [257, 177] width 27 height 8
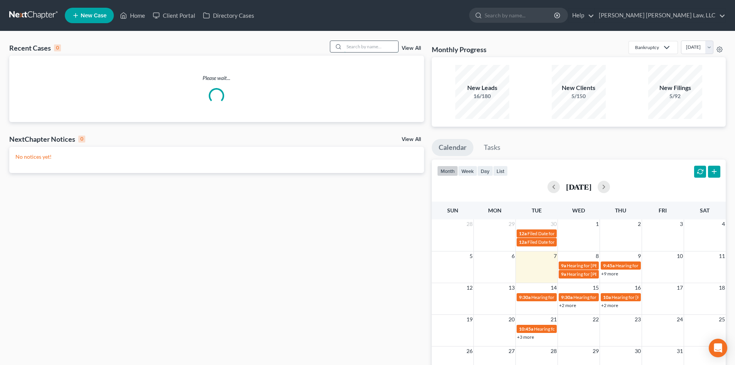
click at [356, 44] on input "search" at bounding box center [371, 46] width 54 height 11
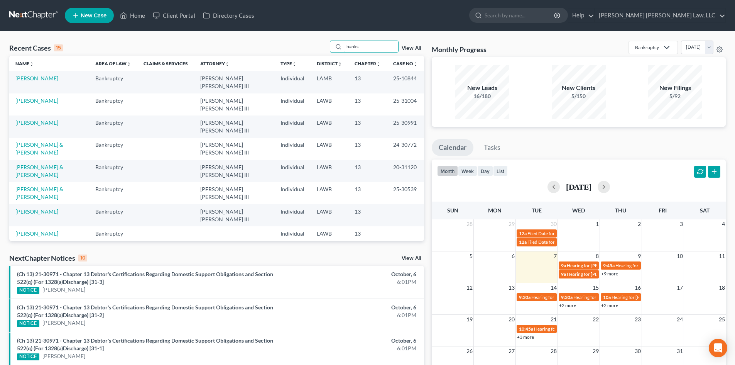
type input "banks"
click at [39, 78] on link "[PERSON_NAME]" at bounding box center [36, 78] width 43 height 7
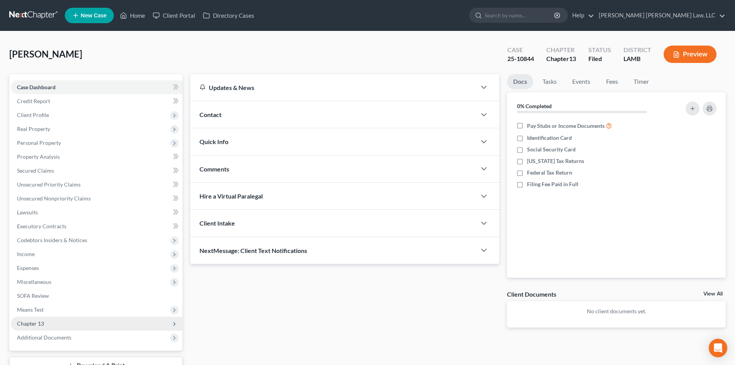
click at [66, 324] on span "Chapter 13" at bounding box center [97, 324] width 172 height 14
click at [68, 335] on span "Plan Calculator" at bounding box center [50, 337] width 37 height 7
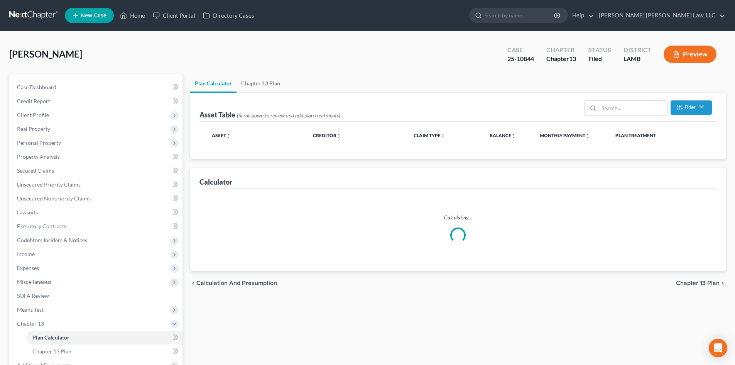
select select "59"
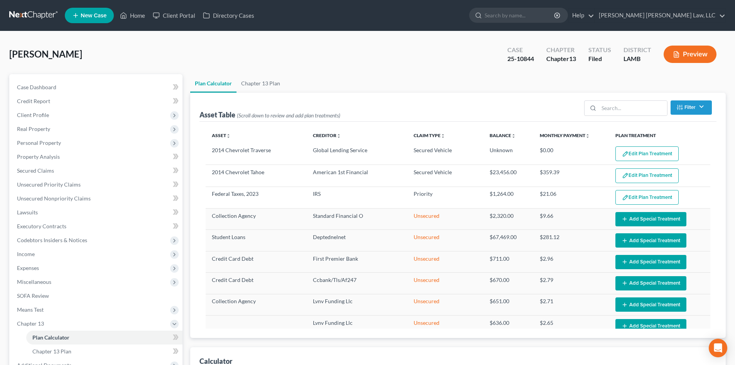
click at [645, 173] on button "Edit Plan Treatment" at bounding box center [647, 175] width 63 height 15
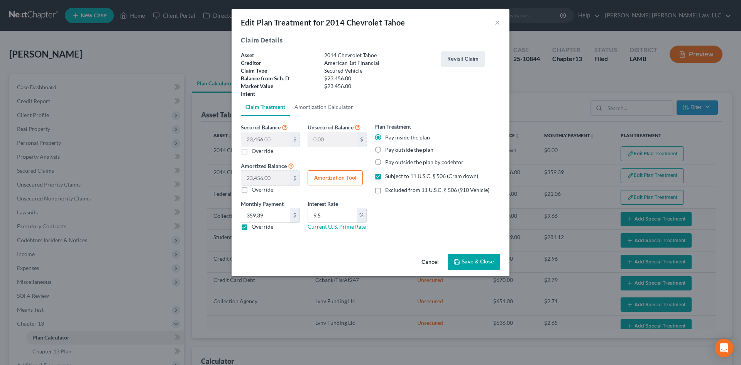
click at [468, 259] on button "Save & Close" at bounding box center [474, 262] width 53 height 16
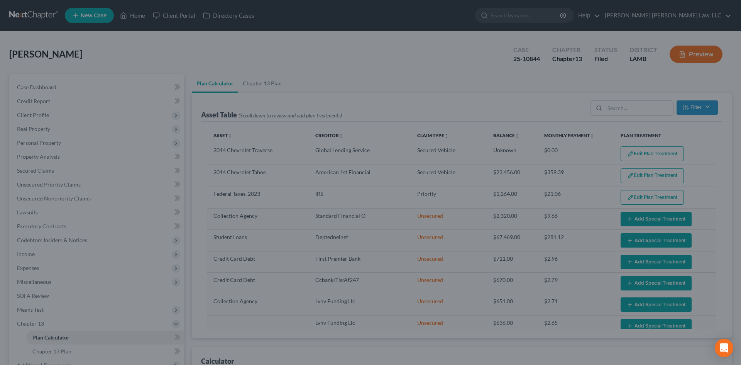
select select "59"
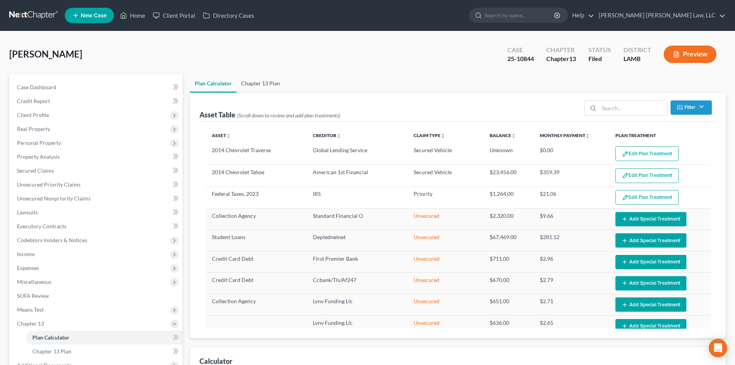
click at [269, 87] on link "Chapter 13 Plan" at bounding box center [261, 83] width 48 height 19
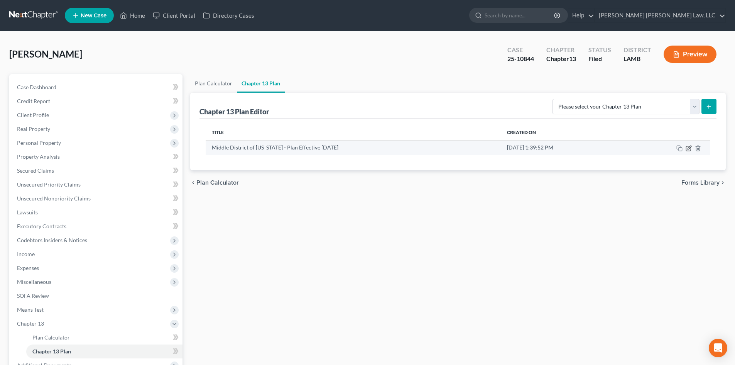
click at [689, 146] on icon "button" at bounding box center [689, 148] width 6 height 6
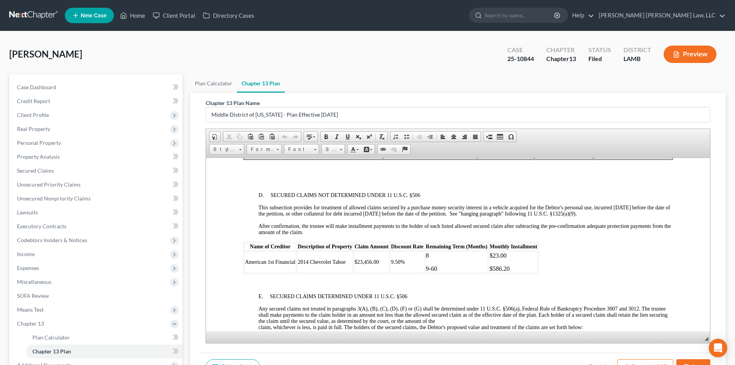
scroll to position [1158, 0]
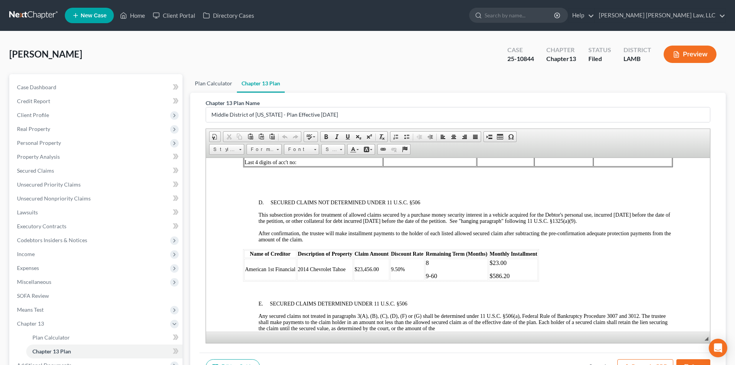
drag, startPoint x: 209, startPoint y: 82, endPoint x: 252, endPoint y: 83, distance: 43.2
click at [209, 82] on link "Plan Calculator" at bounding box center [213, 83] width 47 height 19
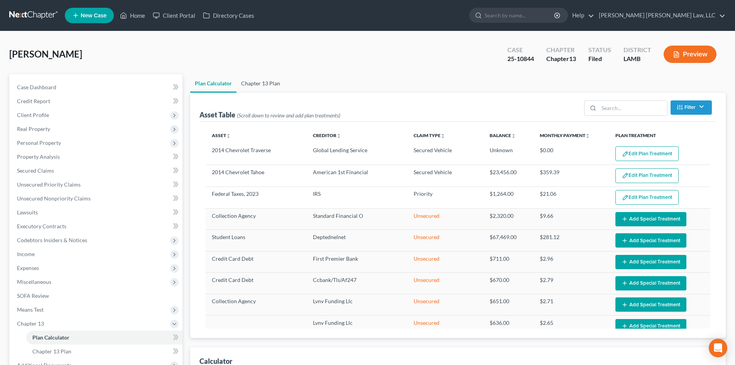
click at [275, 86] on link "Chapter 13 Plan" at bounding box center [261, 83] width 48 height 19
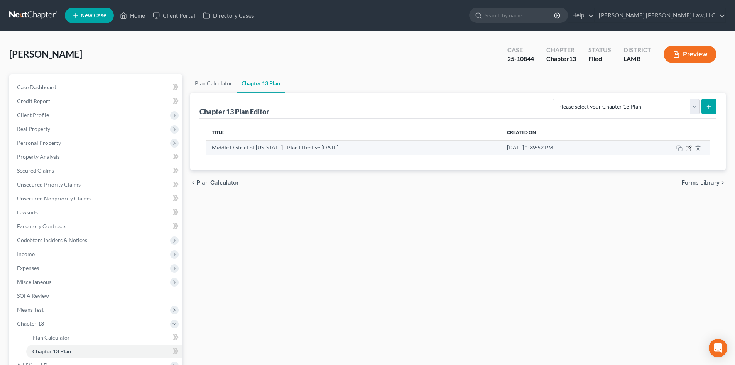
click at [688, 149] on icon "button" at bounding box center [689, 148] width 6 height 6
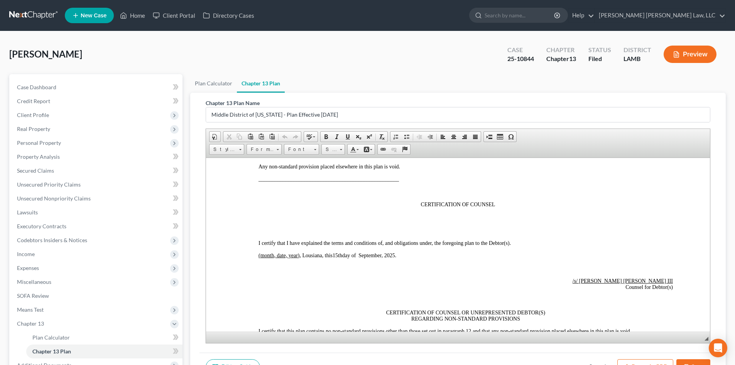
scroll to position [2123, 0]
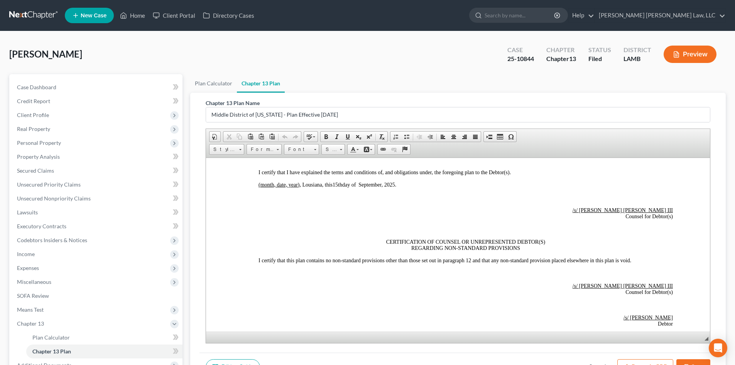
click at [698, 359] on button "Save" at bounding box center [694, 367] width 34 height 16
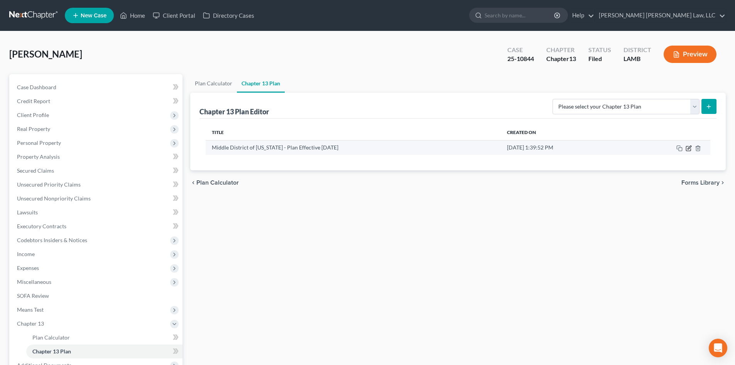
click at [689, 148] on icon "button" at bounding box center [689, 148] width 6 height 6
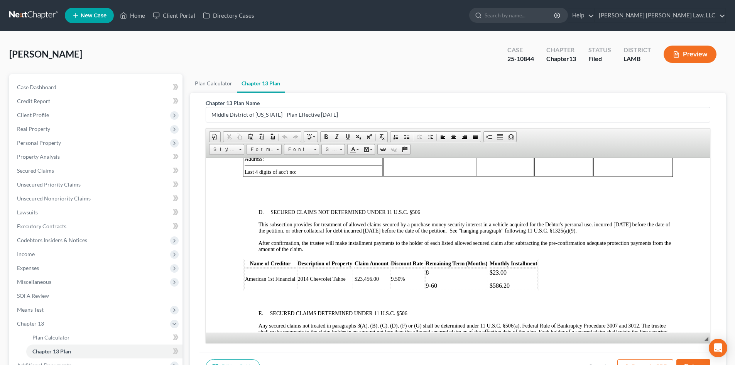
scroll to position [1197, 0]
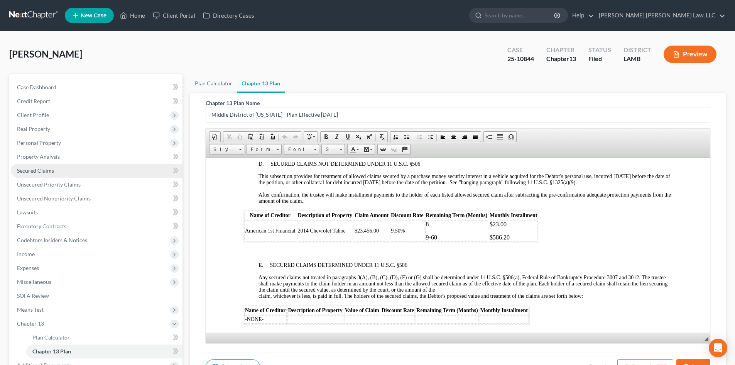
click at [71, 170] on link "Secured Claims" at bounding box center [97, 171] width 172 height 14
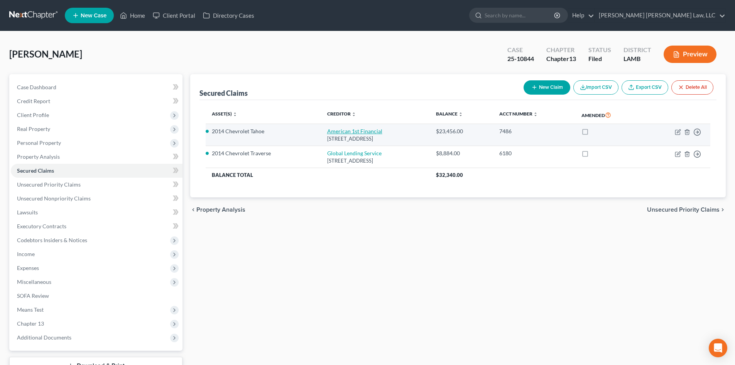
click at [339, 130] on link "American 1st Financial" at bounding box center [354, 131] width 55 height 7
select select "19"
select select "0"
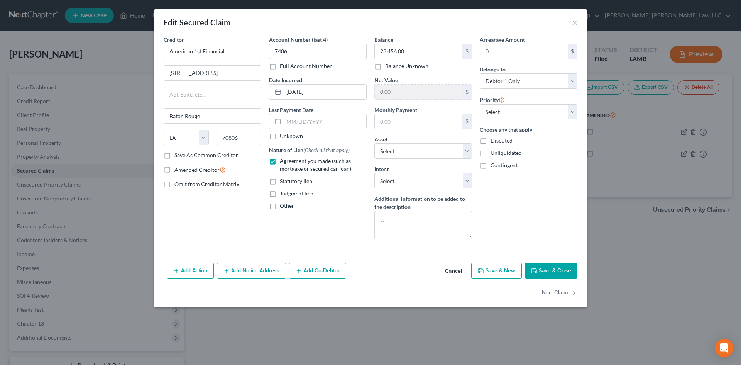
click at [540, 271] on button "Save & Close" at bounding box center [551, 271] width 53 height 16
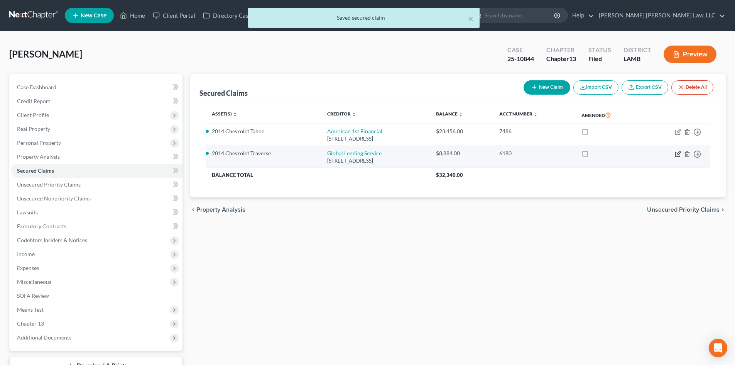
click at [676, 152] on icon "button" at bounding box center [678, 154] width 6 height 6
select select "42"
select select "0"
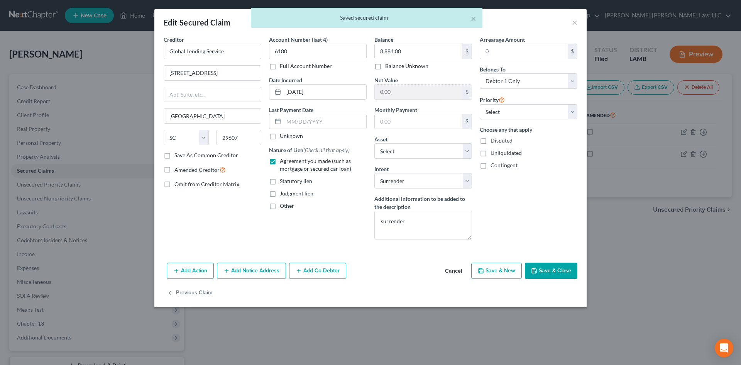
click at [558, 274] on button "Save & Close" at bounding box center [551, 271] width 53 height 16
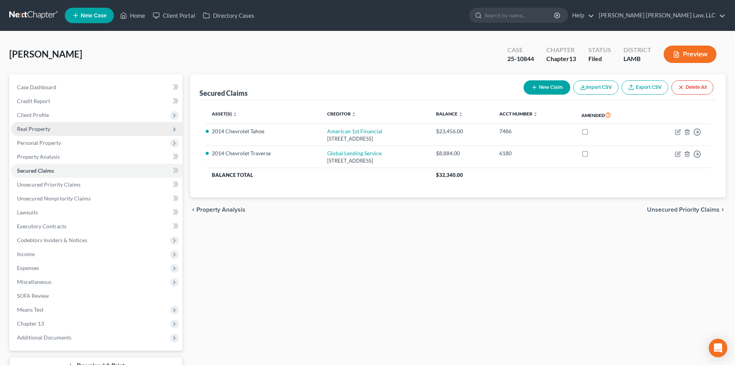
click at [73, 134] on span "Real Property" at bounding box center [97, 129] width 172 height 14
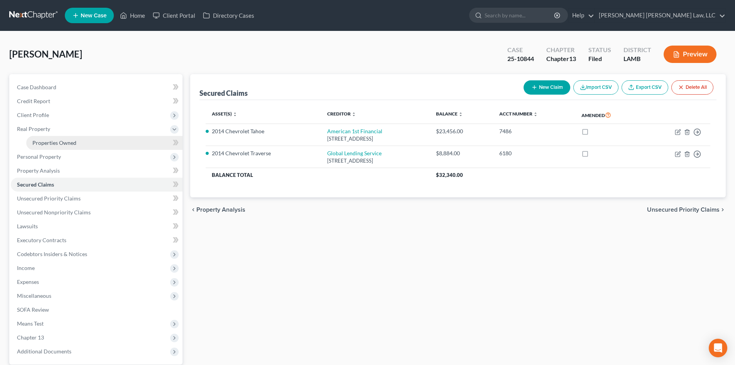
click at [78, 143] on link "Properties Owned" at bounding box center [104, 143] width 156 height 14
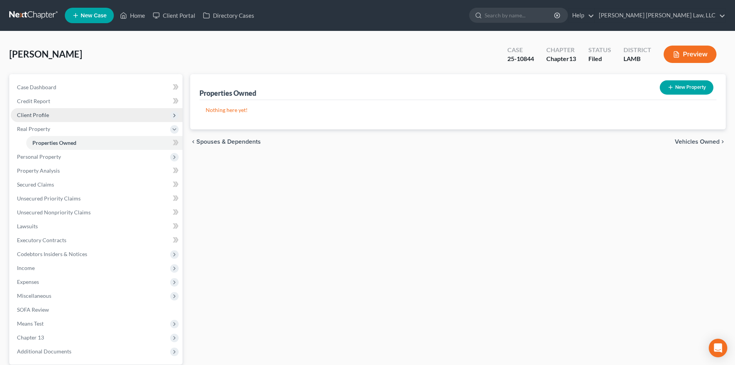
click at [81, 112] on span "Client Profile" at bounding box center [97, 115] width 172 height 14
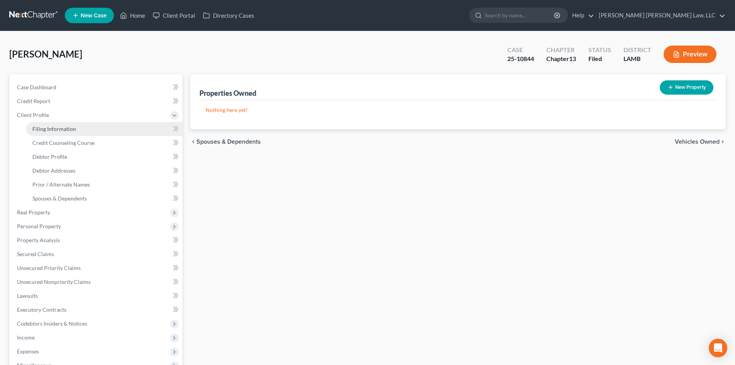
click at [89, 126] on link "Filing Information" at bounding box center [104, 129] width 156 height 14
select select "1"
select select "0"
select select "3"
select select "19"
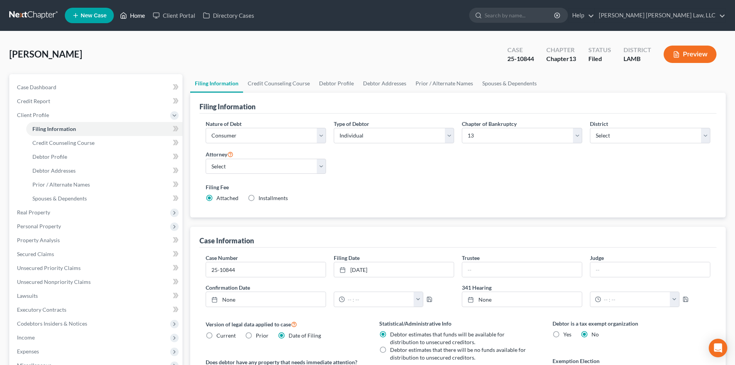
click at [144, 15] on link "Home" at bounding box center [132, 15] width 33 height 14
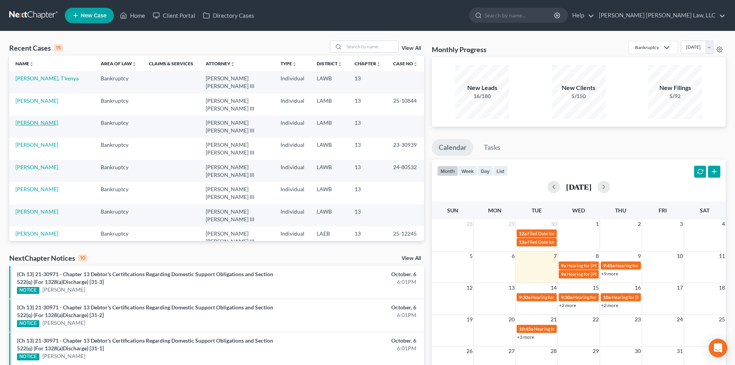
click at [39, 119] on link "[PERSON_NAME]" at bounding box center [36, 122] width 43 height 7
